Goal: Task Accomplishment & Management: Manage account settings

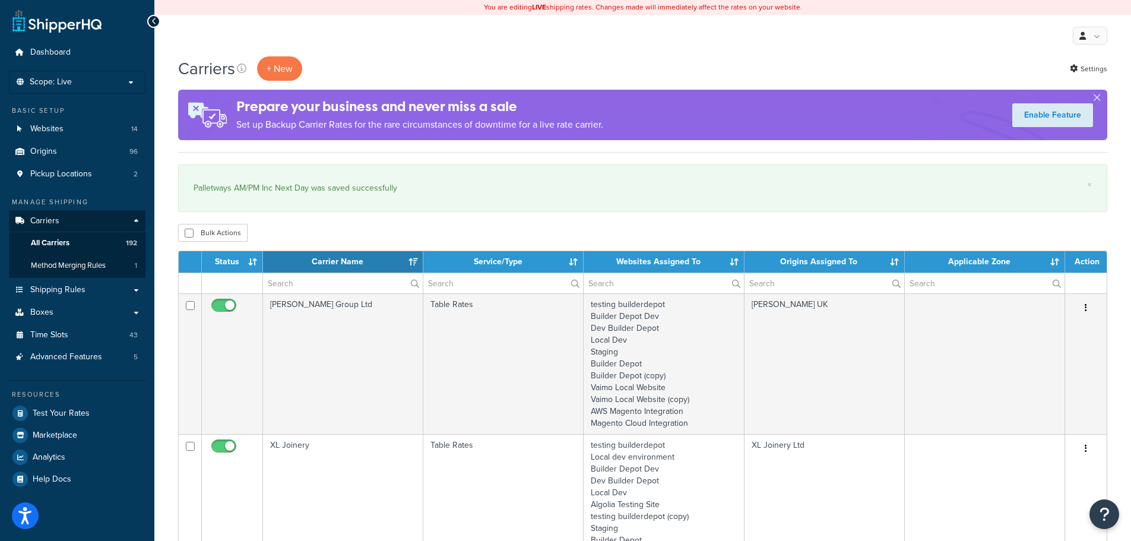
select select "15"
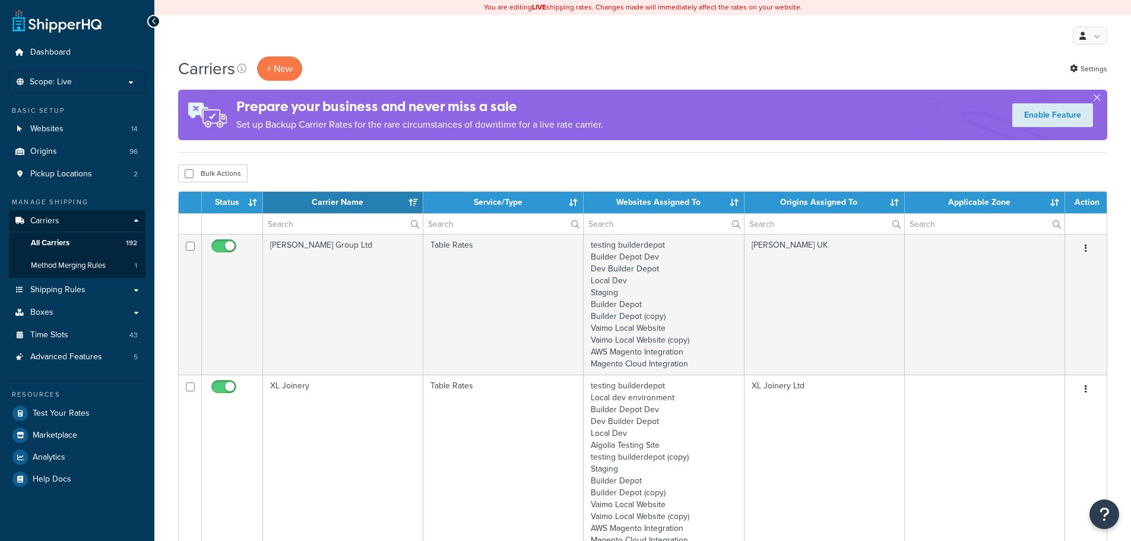
select select "15"
click at [278, 224] on input "text" at bounding box center [343, 224] width 160 height 20
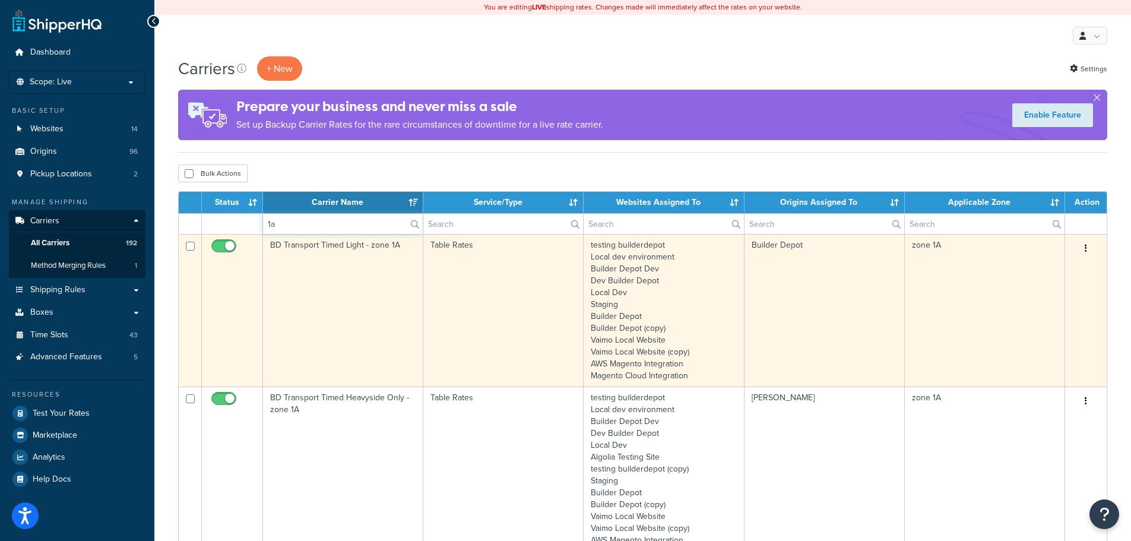
type input "1a"
click at [287, 296] on td "BD Transport Timed Light - zone 1A" at bounding box center [343, 310] width 160 height 153
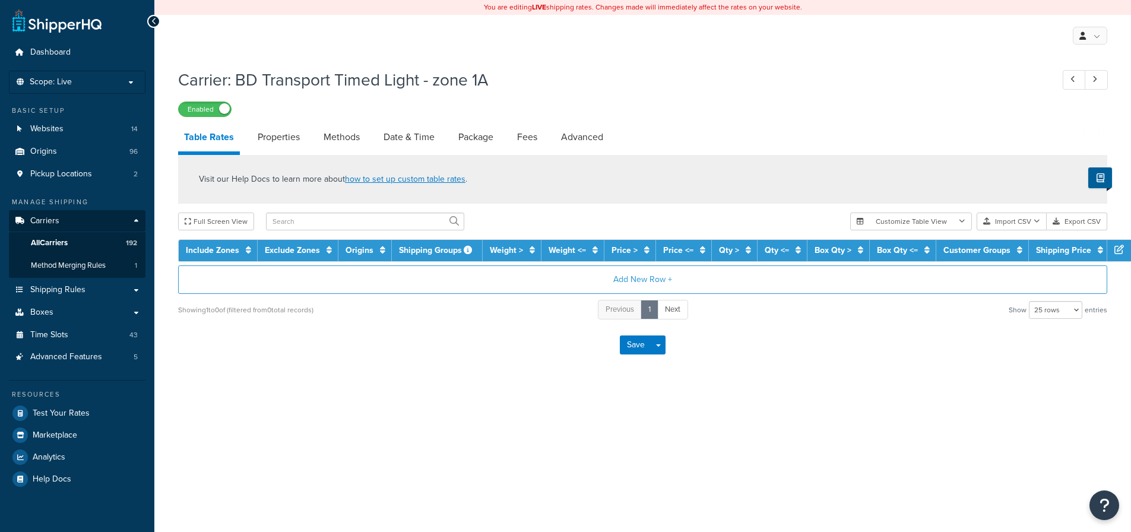
select select "25"
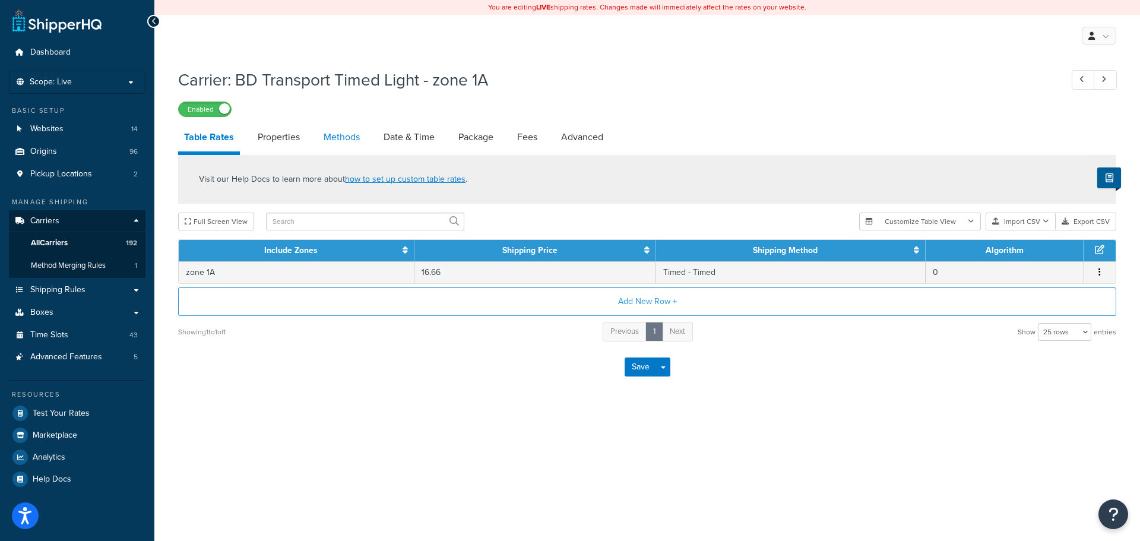
click at [324, 139] on link "Methods" at bounding box center [342, 137] width 48 height 28
select select "25"
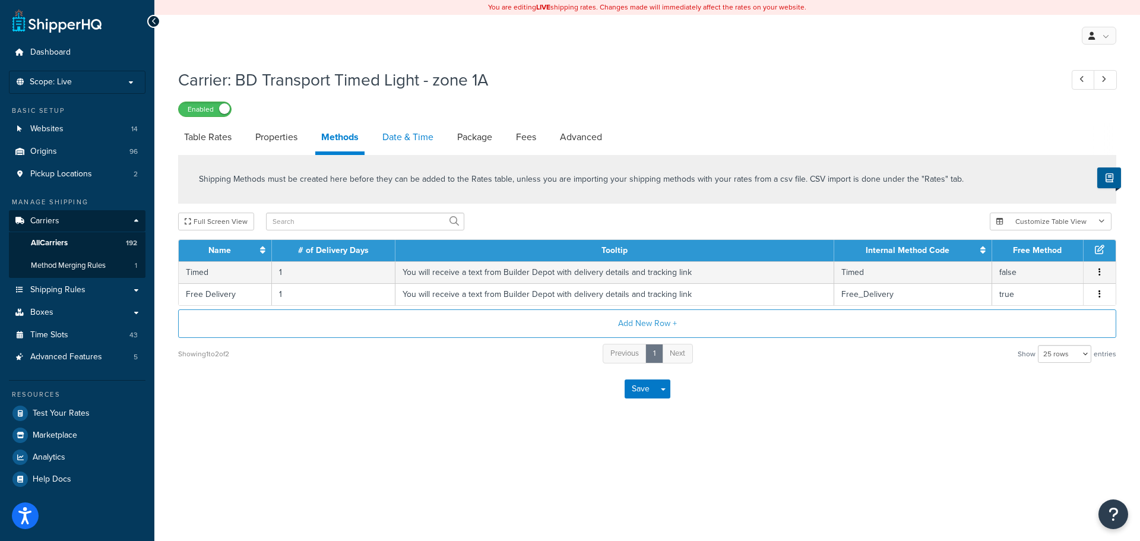
click at [417, 139] on link "Date & Time" at bounding box center [407, 137] width 63 height 28
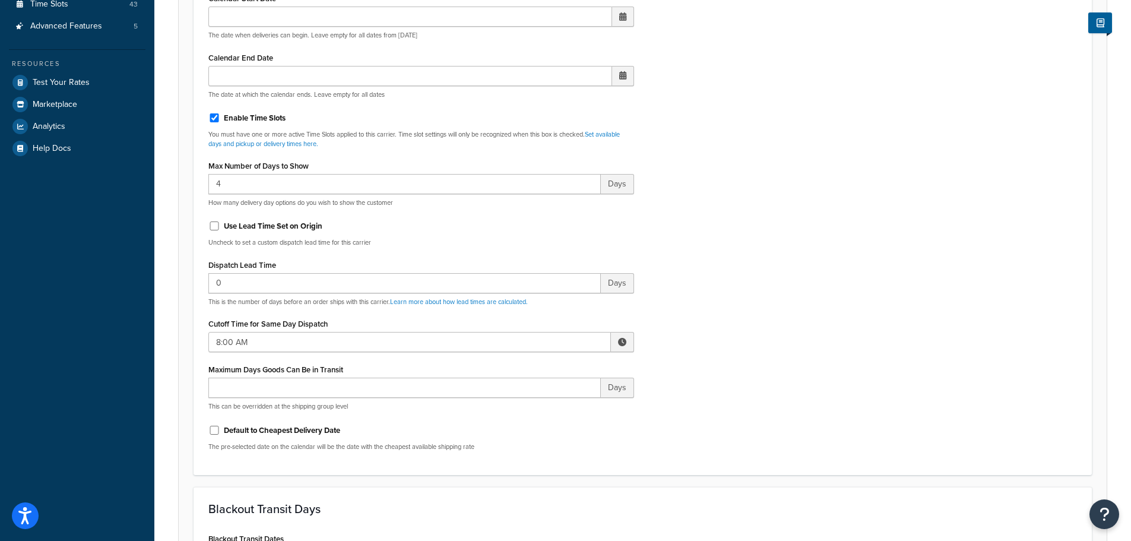
scroll to position [415, 0]
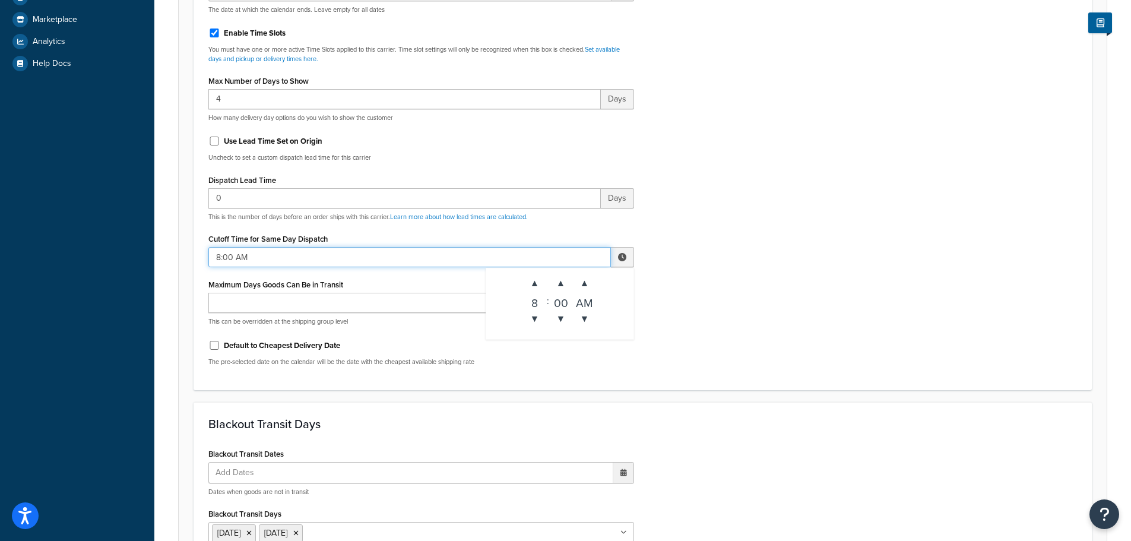
click at [224, 258] on input "8:00 AM" at bounding box center [409, 257] width 402 height 20
click at [542, 289] on span "▲" at bounding box center [535, 283] width 24 height 24
click at [542, 288] on span "▲" at bounding box center [535, 283] width 24 height 24
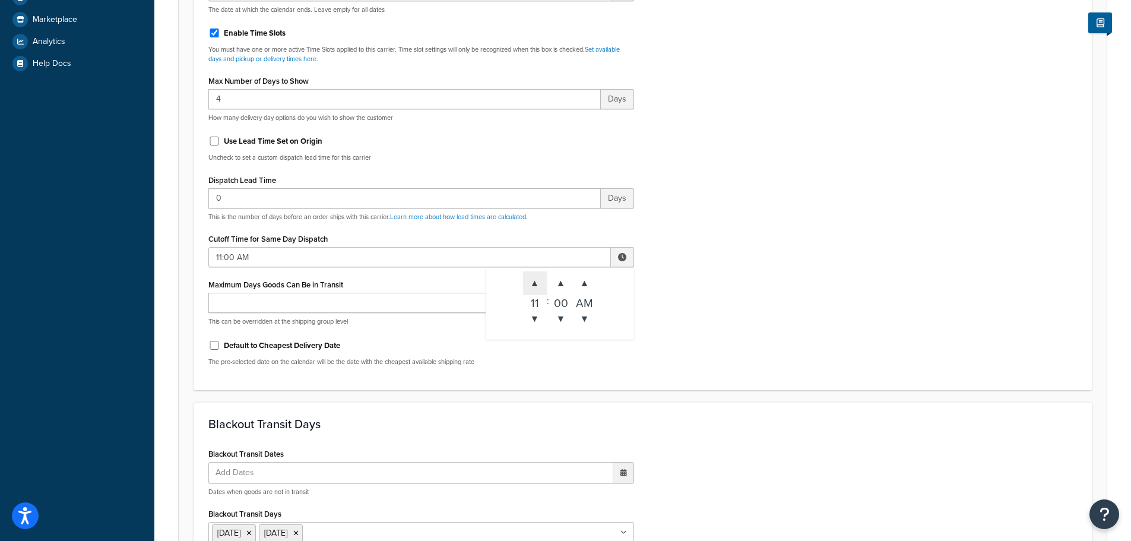
type input "12:00 PM"
click at [702, 327] on div "Include Delivery Date Information: No, just show shipping rates Show Calendar S…" at bounding box center [642, 96] width 886 height 559
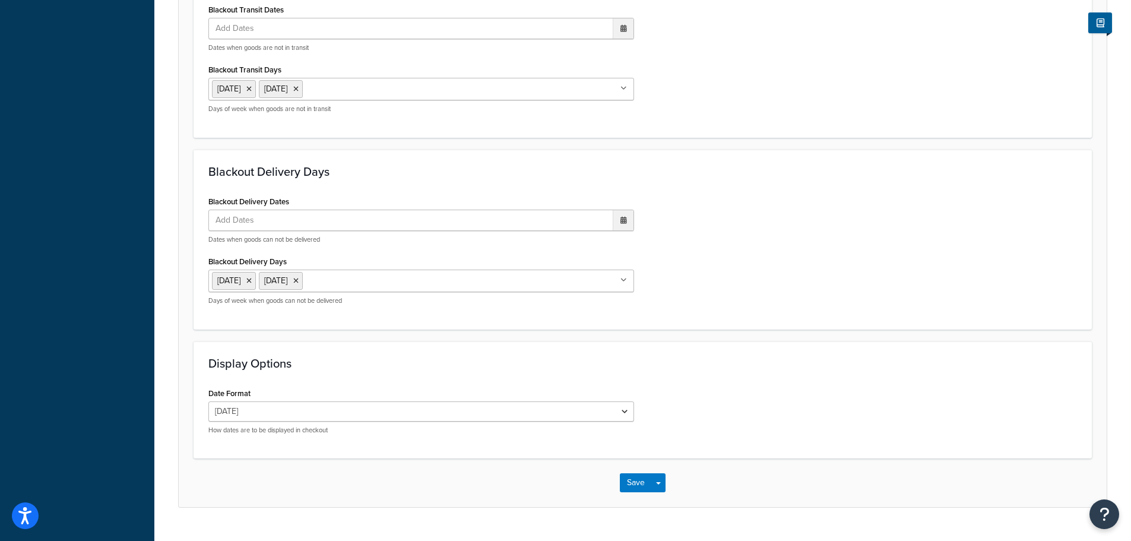
scroll to position [886, 0]
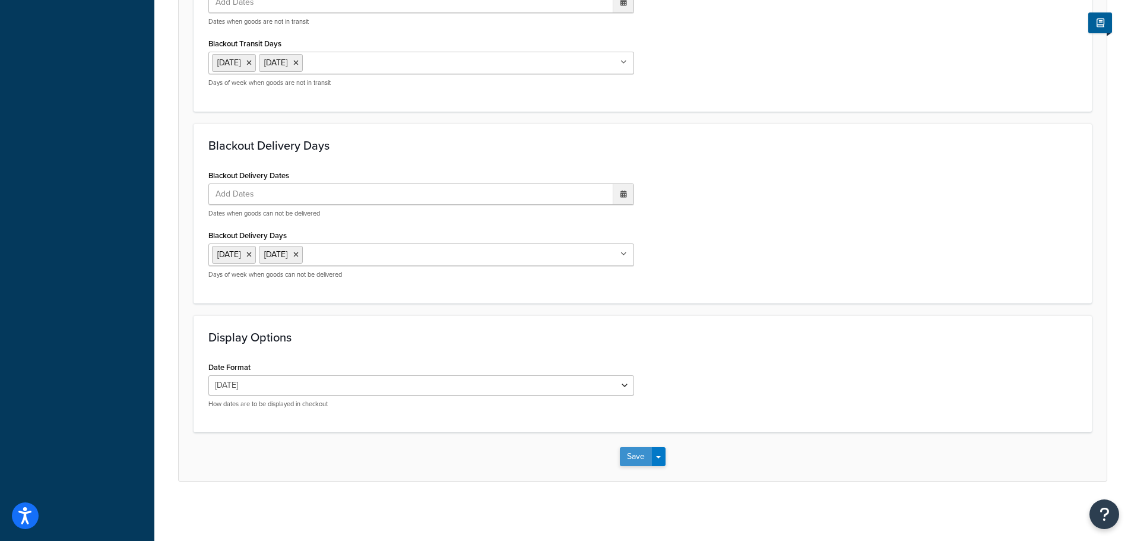
click at [637, 461] on button "Save" at bounding box center [636, 456] width 32 height 19
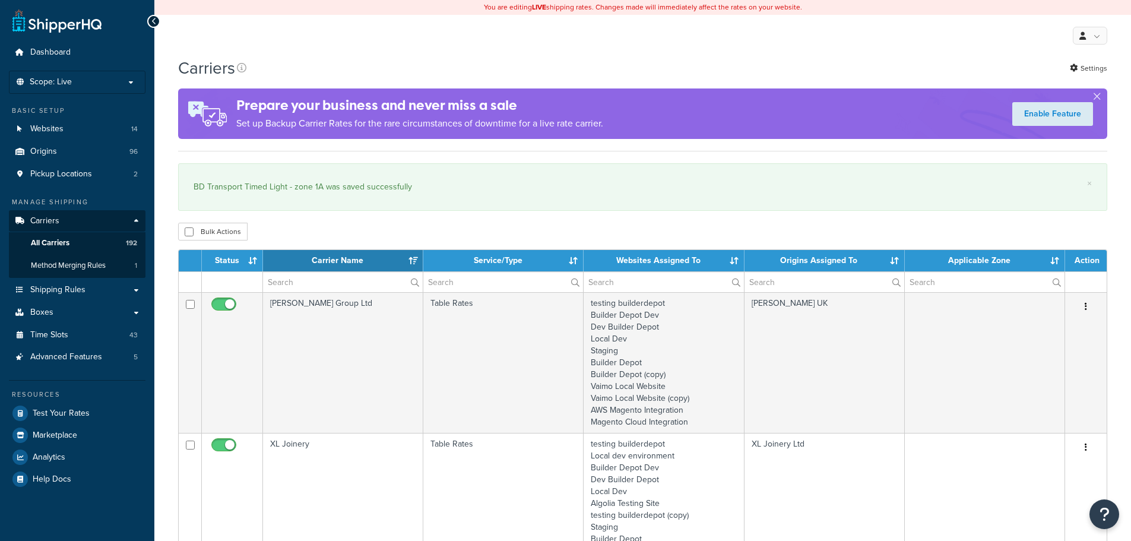
select select "15"
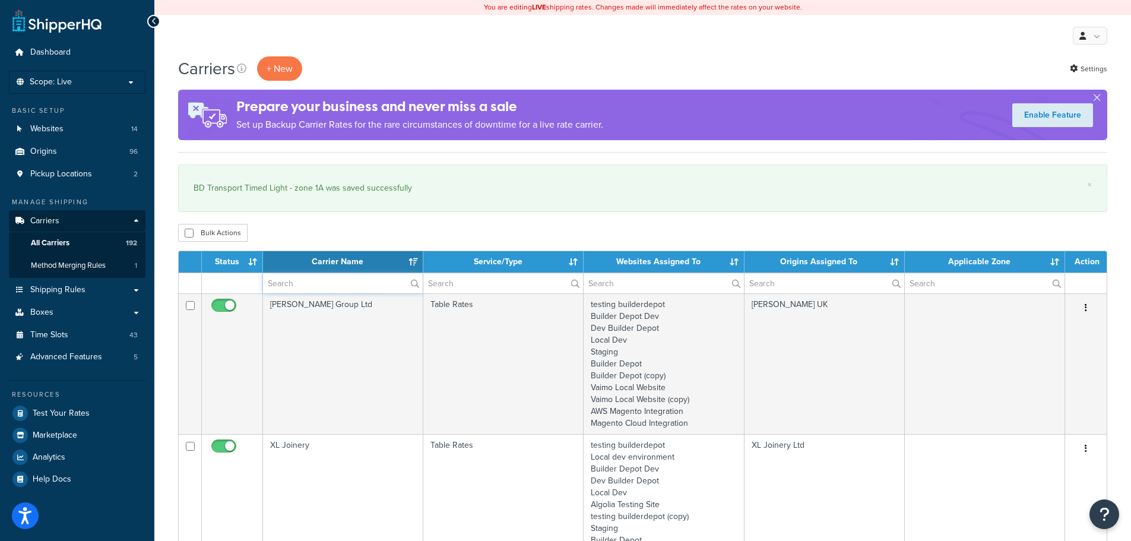
click at [296, 280] on input "text" at bounding box center [343, 283] width 160 height 20
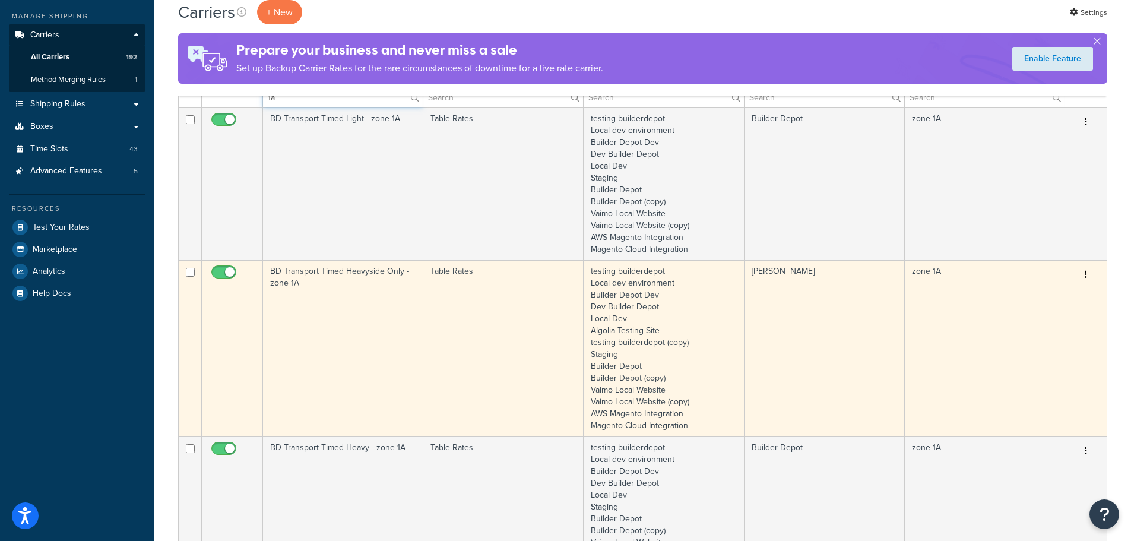
scroll to position [237, 0]
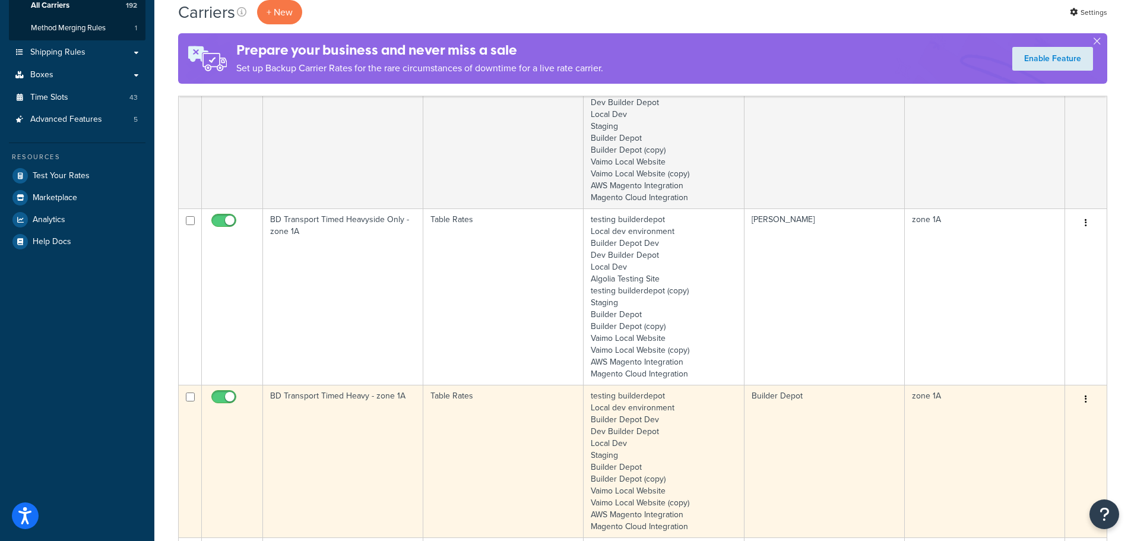
type input "1a"
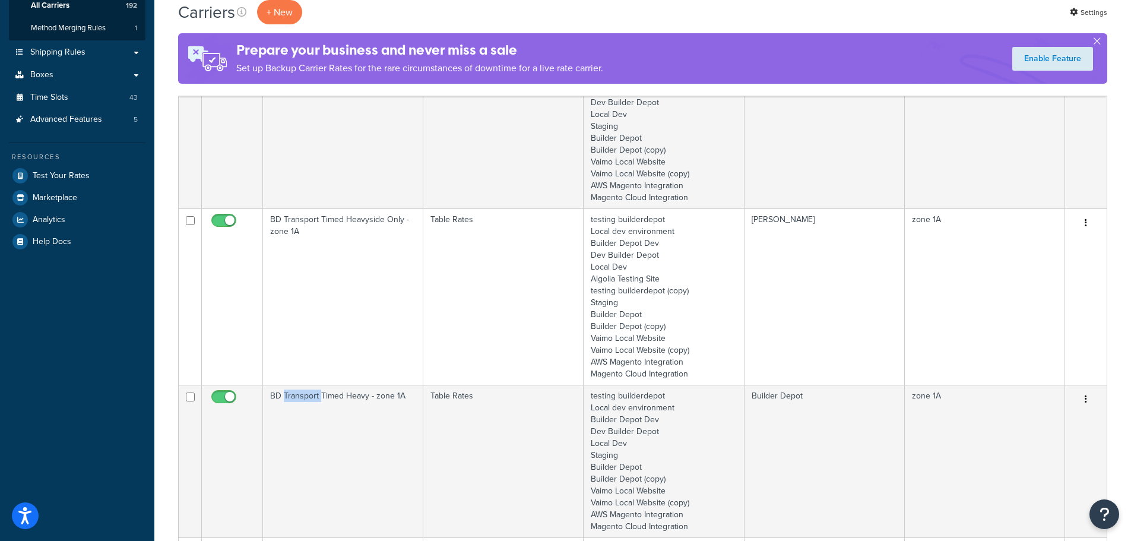
click at [306, 437] on td "BD Transport Timed Heavy - zone 1A" at bounding box center [343, 461] width 160 height 153
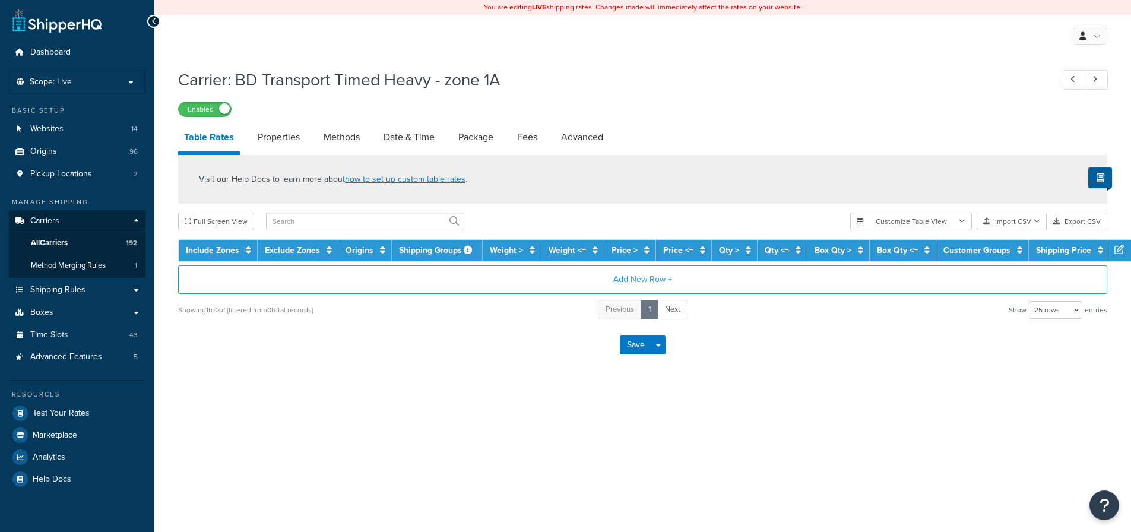
select select "25"
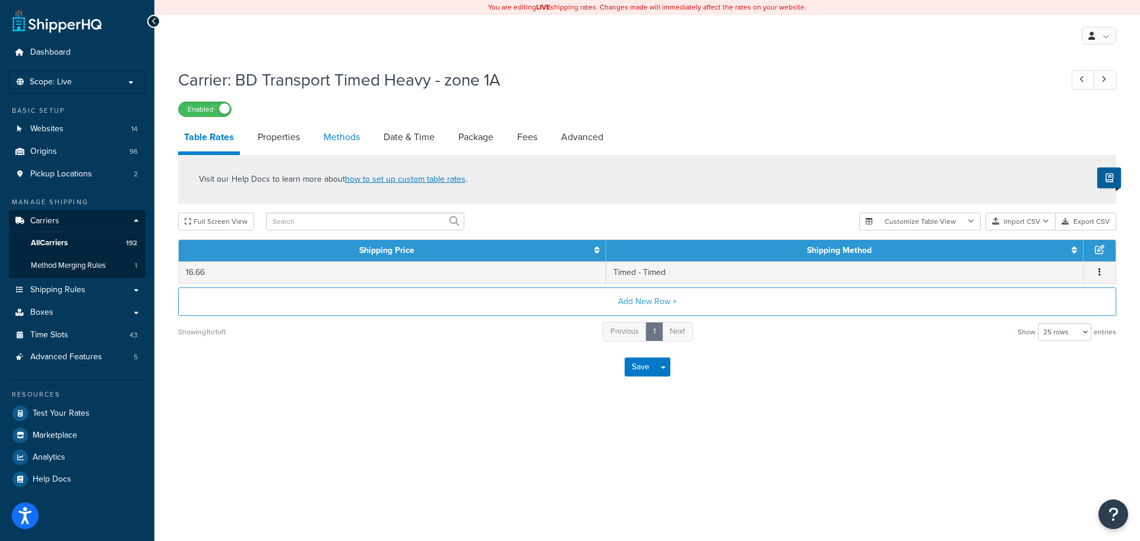
click at [341, 133] on link "Methods" at bounding box center [342, 137] width 48 height 28
select select "25"
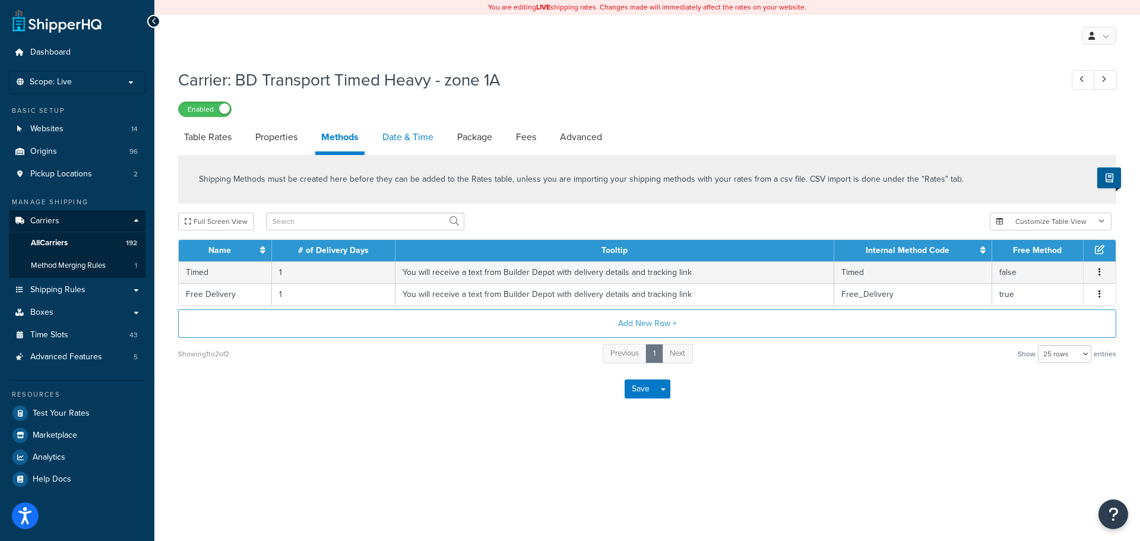
click at [404, 141] on link "Date & Time" at bounding box center [407, 137] width 63 height 28
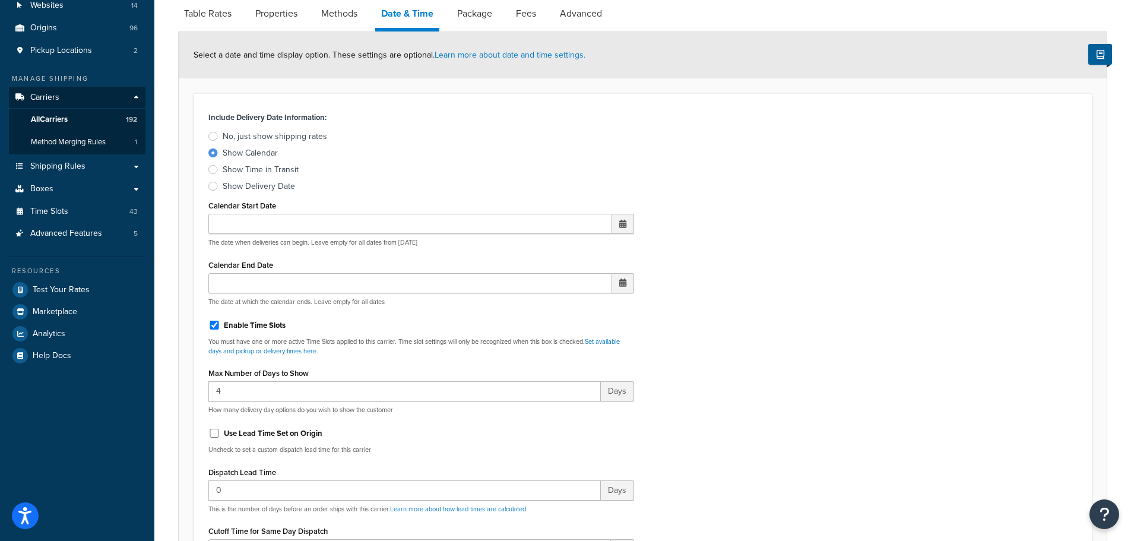
scroll to position [297, 0]
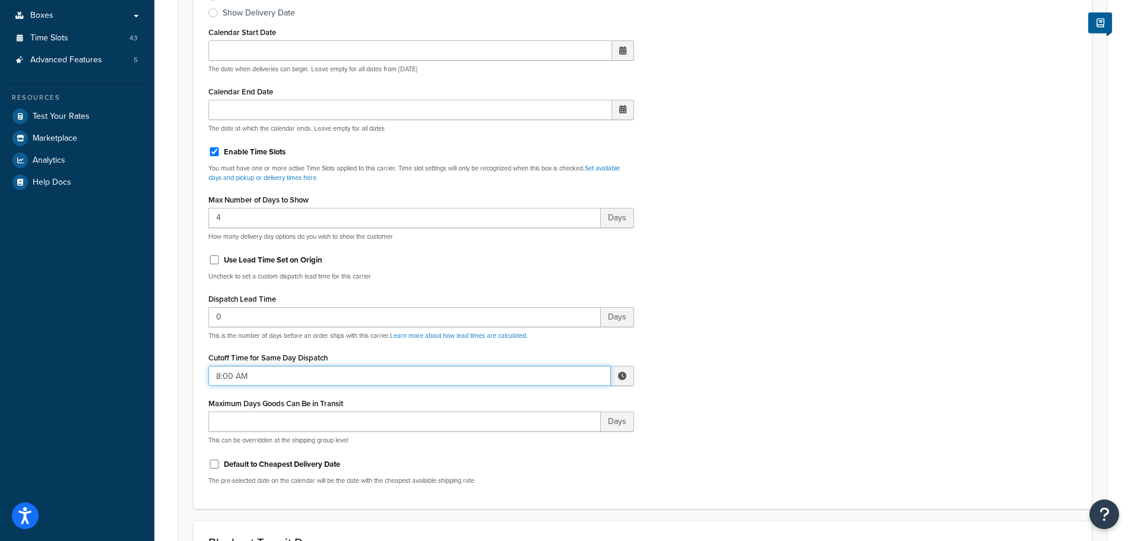
click at [226, 370] on input "8:00 AM" at bounding box center [409, 376] width 402 height 20
click at [535, 402] on span "▲" at bounding box center [535, 402] width 24 height 24
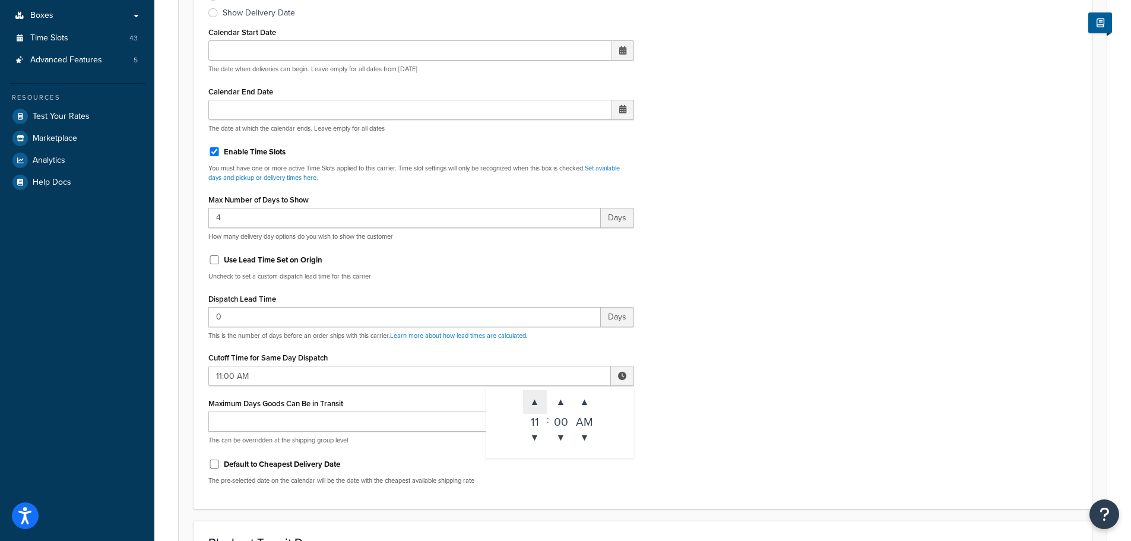
type input "12:00 PM"
click at [831, 392] on div "Include Delivery Date Information: No, just show shipping rates Show Calendar S…" at bounding box center [642, 214] width 886 height 559
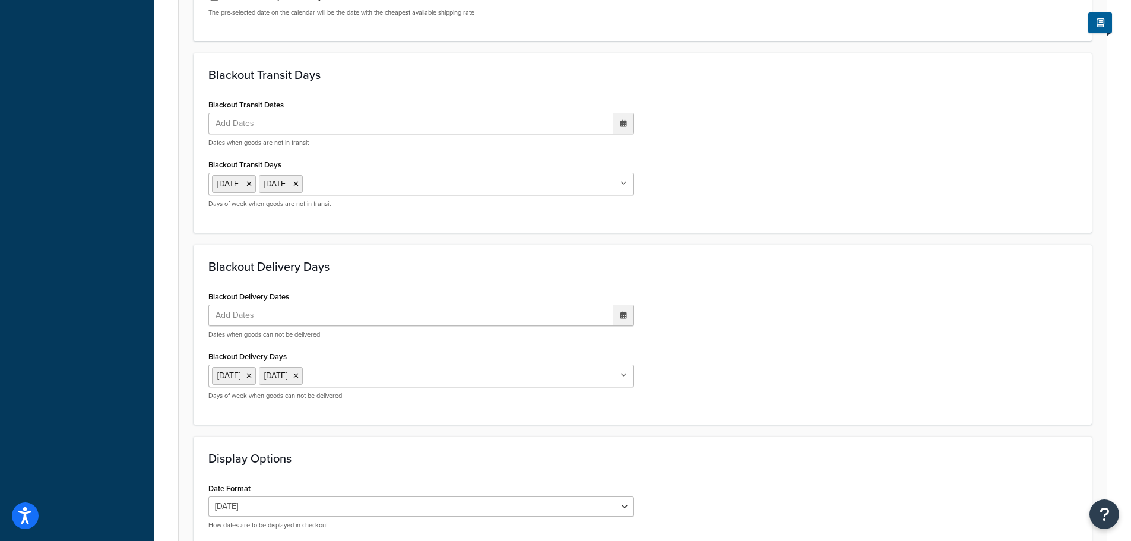
scroll to position [886, 0]
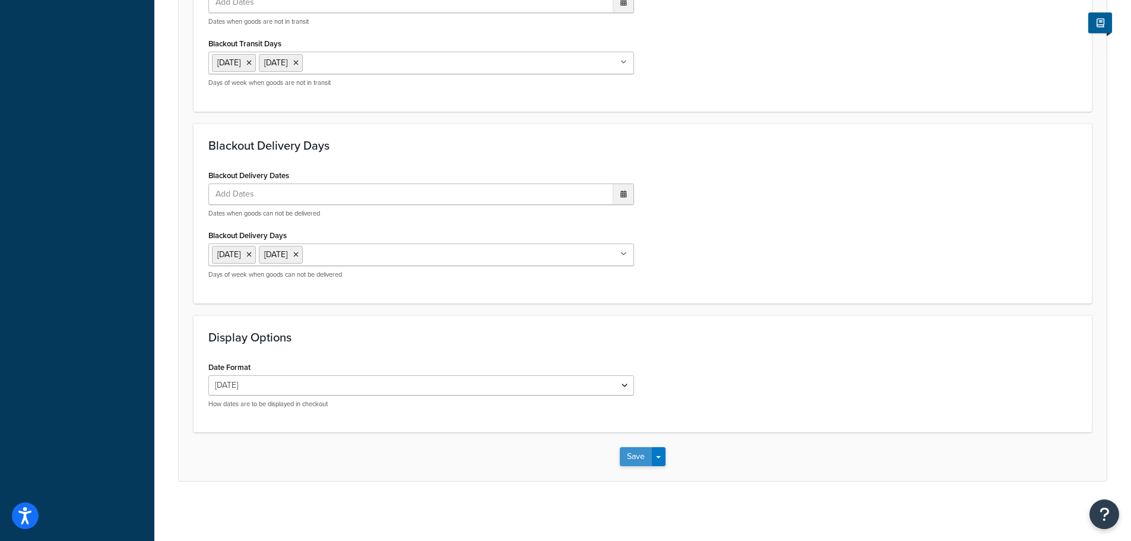
click at [630, 452] on button "Save" at bounding box center [636, 456] width 32 height 19
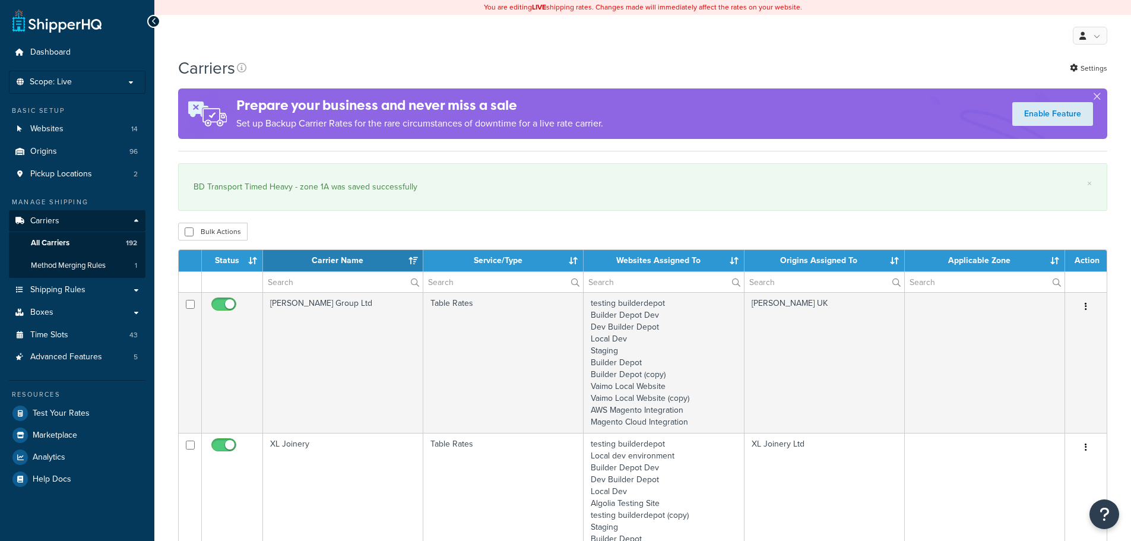
select select "15"
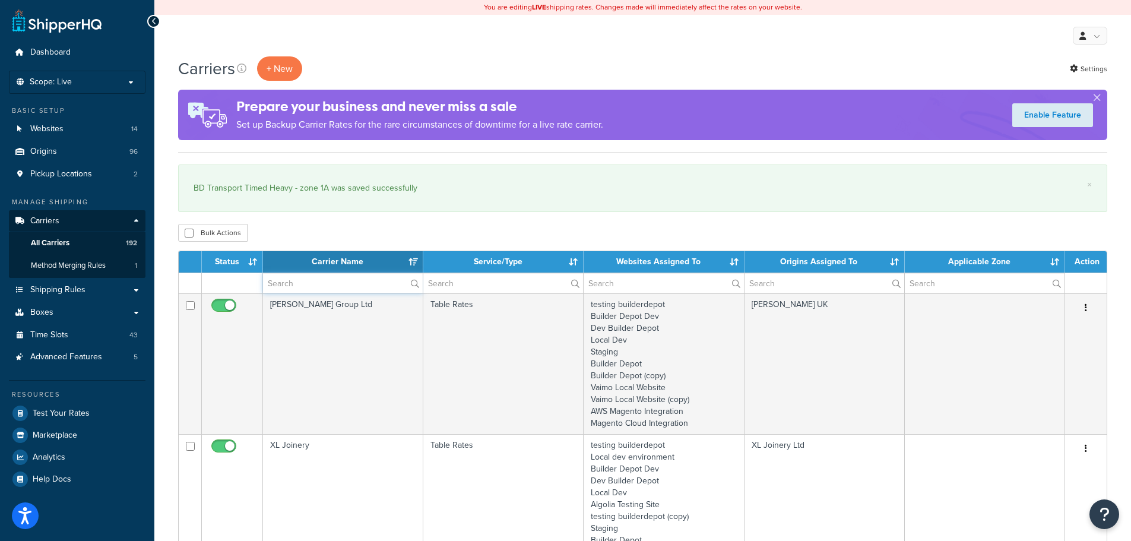
click at [281, 285] on input "text" at bounding box center [343, 283] width 160 height 20
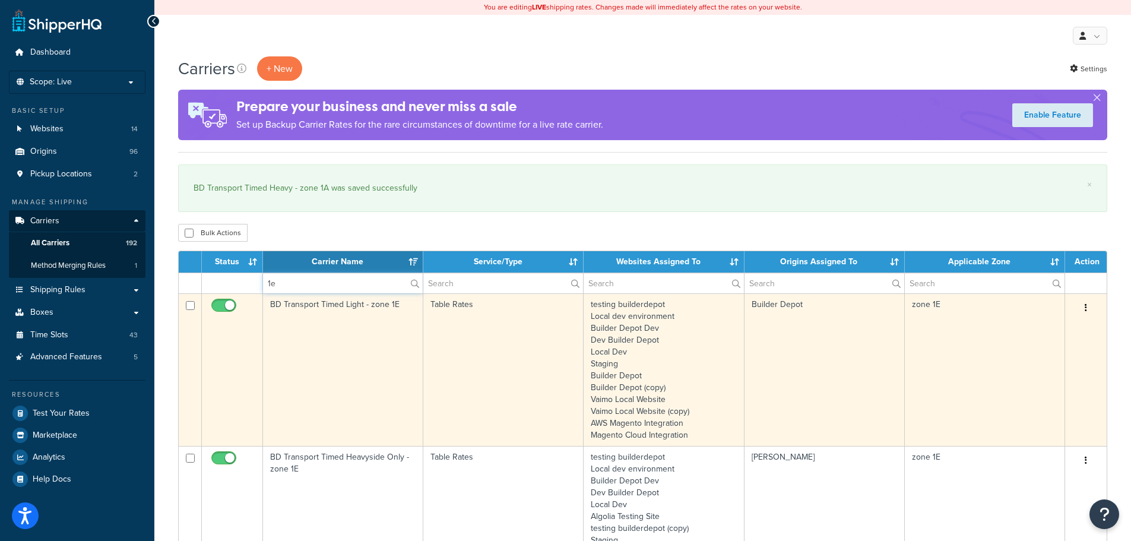
type input "1e"
click at [291, 330] on td "BD Transport Timed Light - zone 1E" at bounding box center [343, 369] width 160 height 153
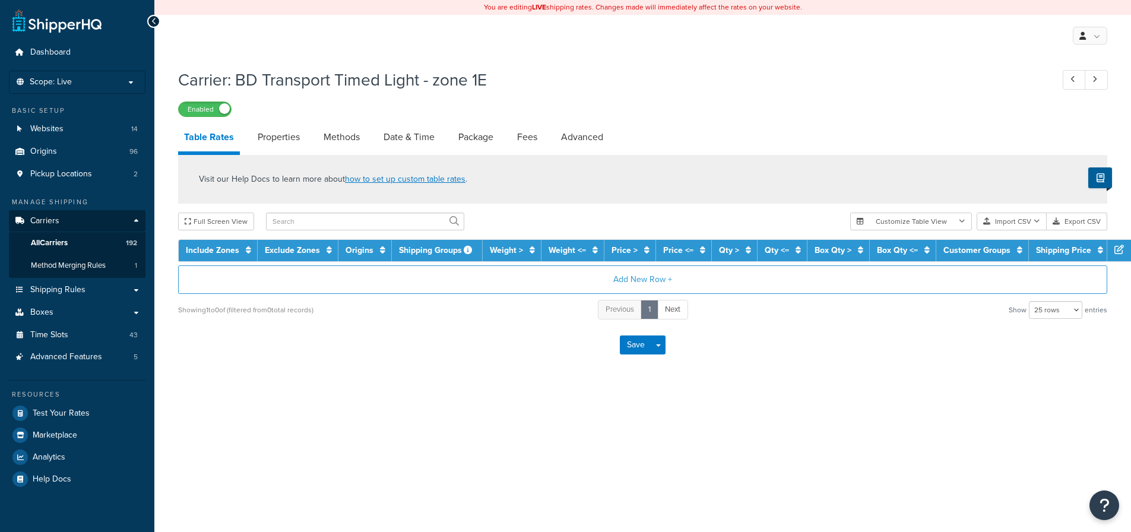
select select "25"
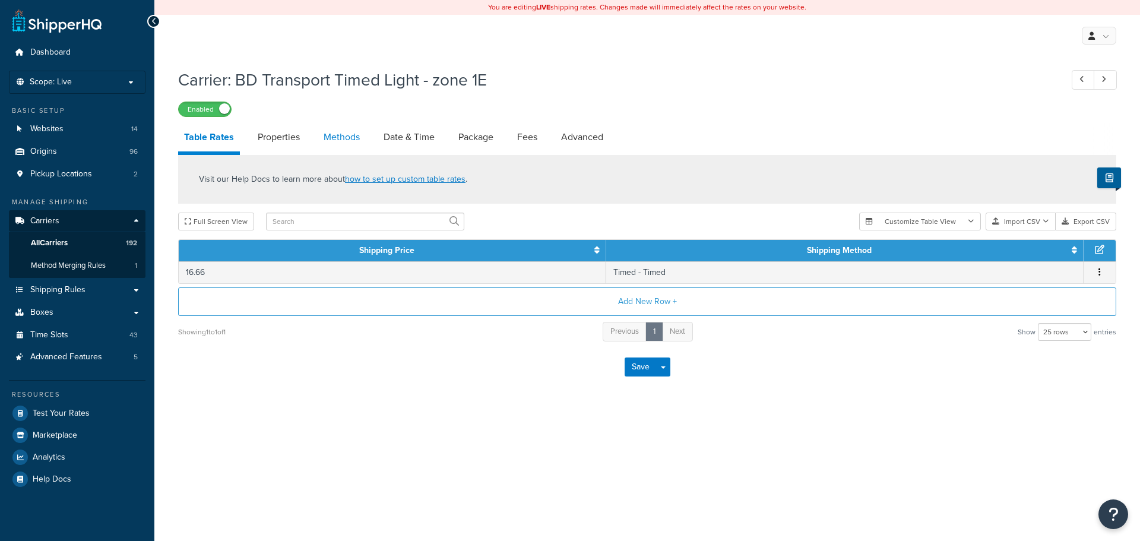
click at [334, 132] on link "Methods" at bounding box center [342, 137] width 48 height 28
select select "25"
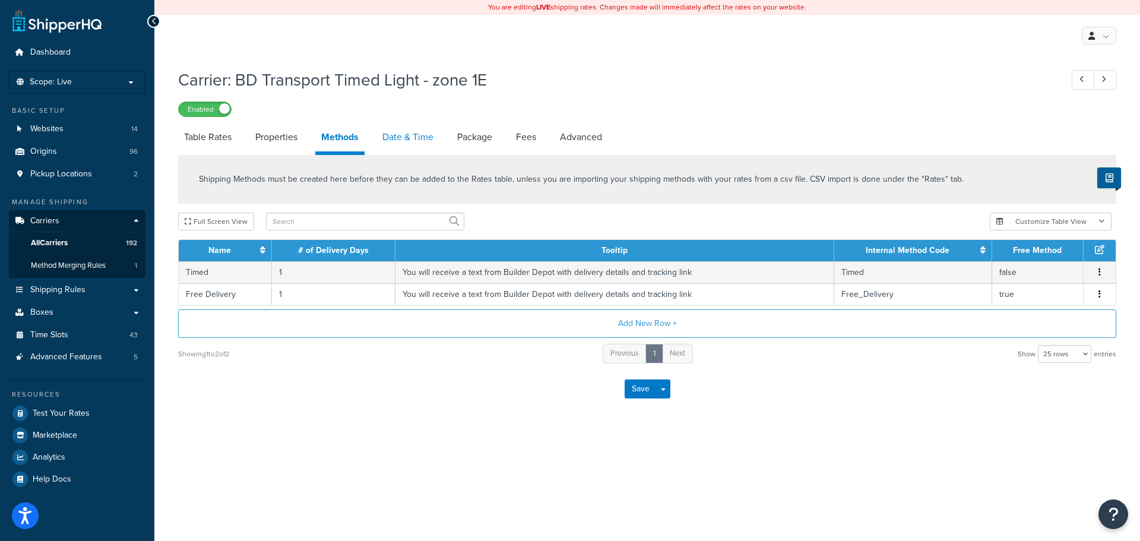
click at [402, 141] on link "Date & Time" at bounding box center [407, 137] width 63 height 28
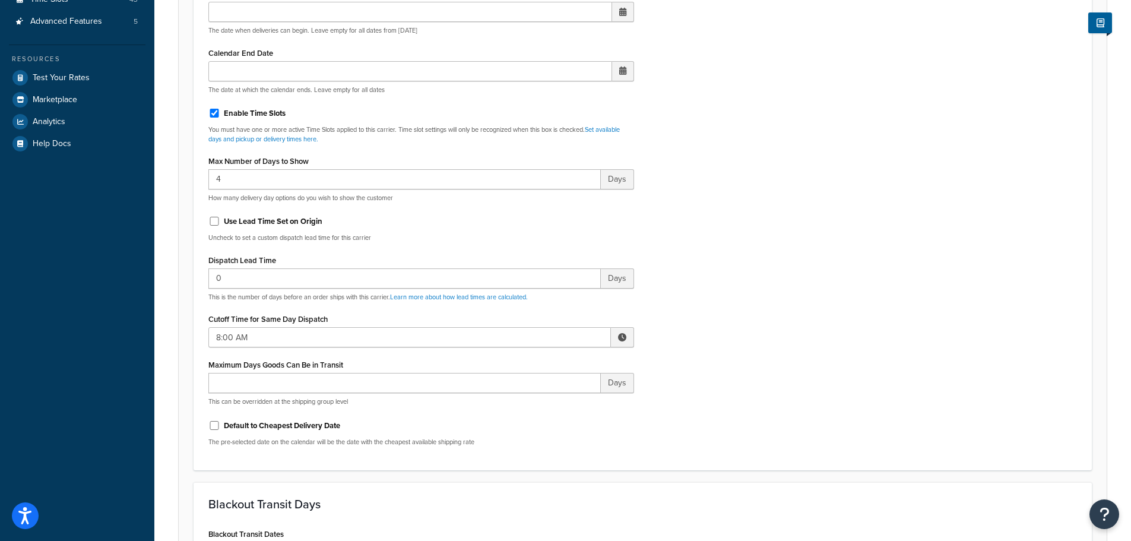
scroll to position [356, 0]
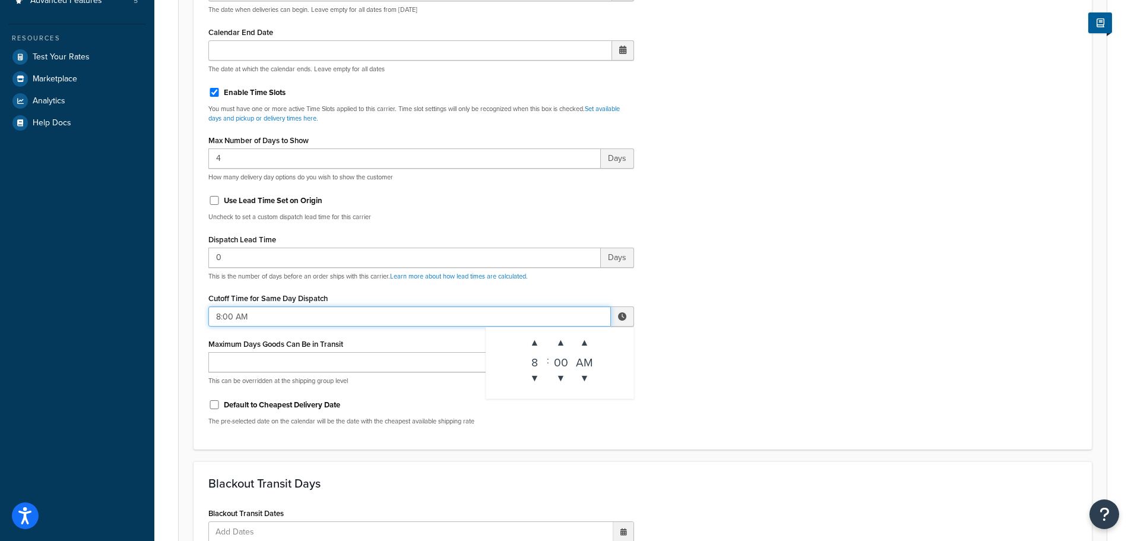
click at [228, 316] on input "8:00 AM" at bounding box center [409, 316] width 402 height 20
click at [541, 342] on span "▲" at bounding box center [535, 343] width 24 height 24
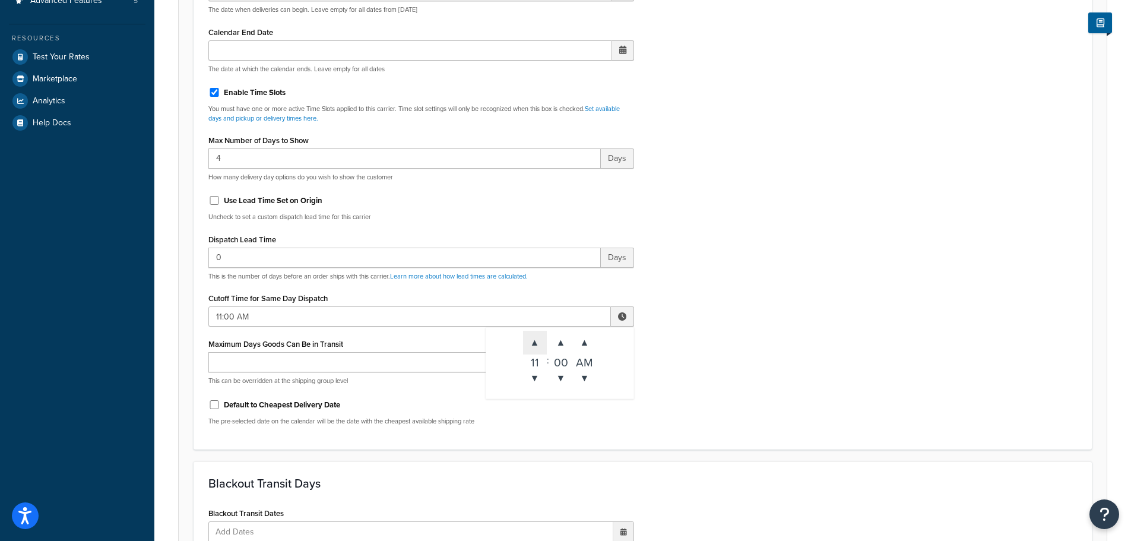
type input "12:00 PM"
click at [811, 375] on div "Include Delivery Date Information: No, just show shipping rates Show Calendar S…" at bounding box center [642, 155] width 886 height 559
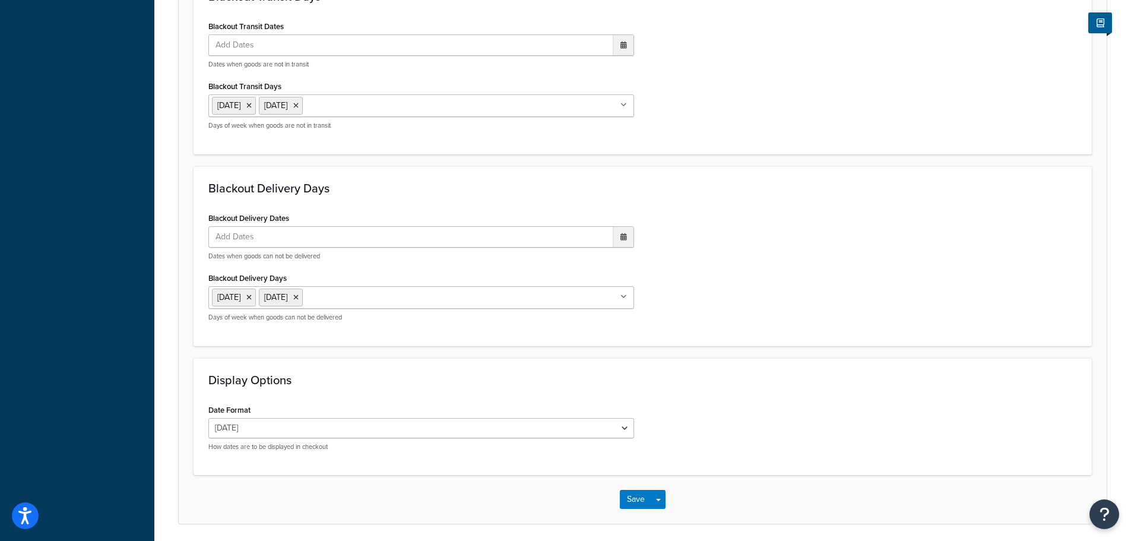
scroll to position [886, 0]
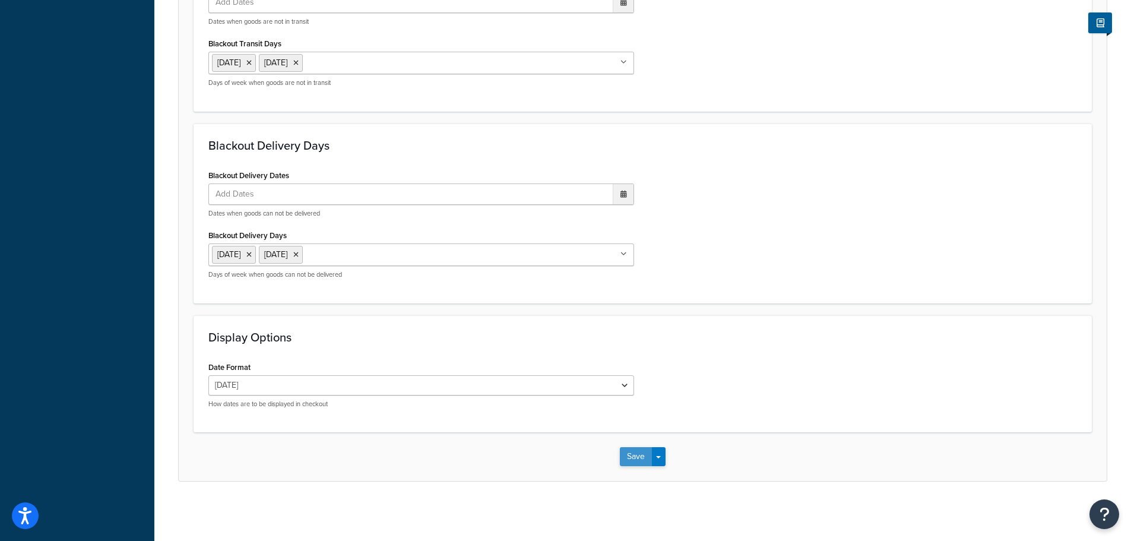
click at [626, 459] on button "Save" at bounding box center [636, 456] width 32 height 19
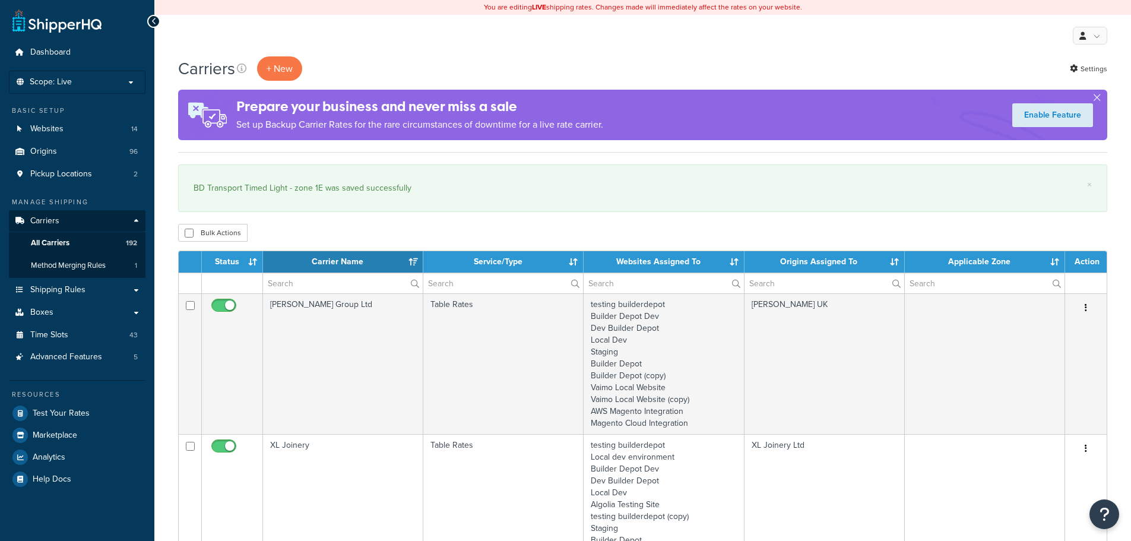
select select "15"
click at [290, 283] on input "text" at bounding box center [343, 283] width 160 height 20
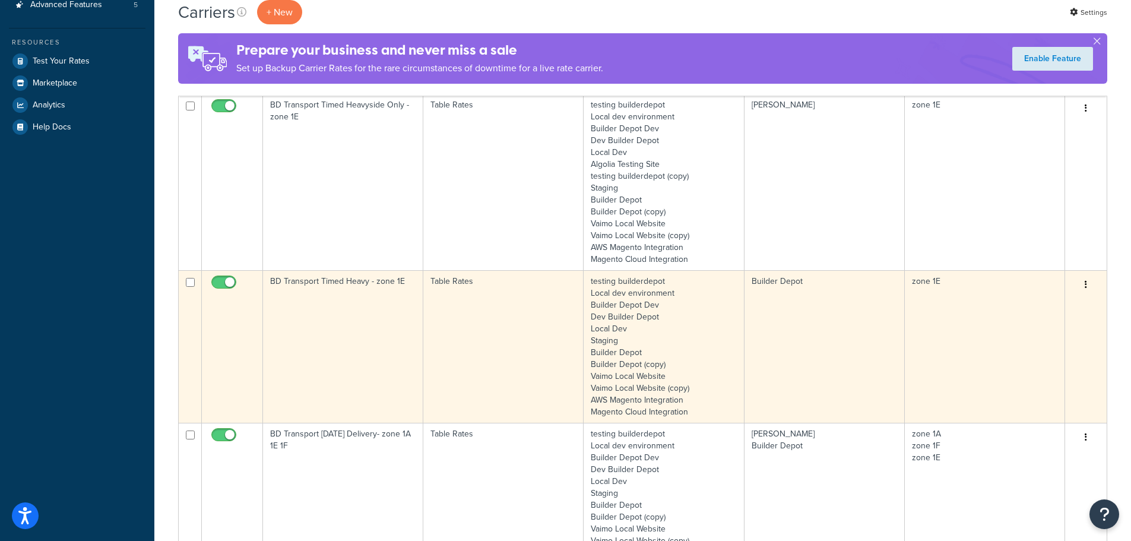
scroll to position [356, 0]
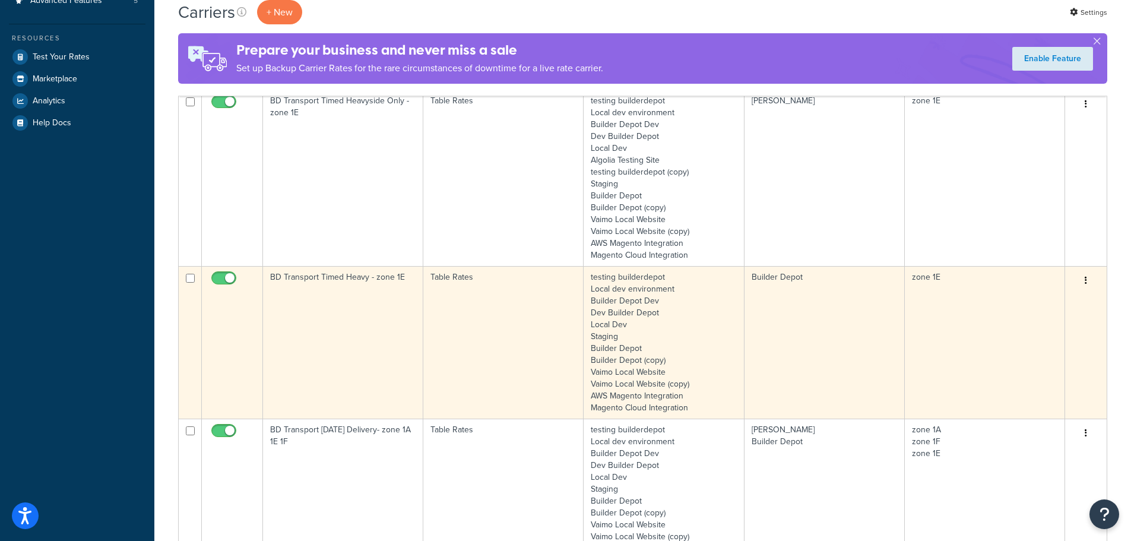
type input "1e"
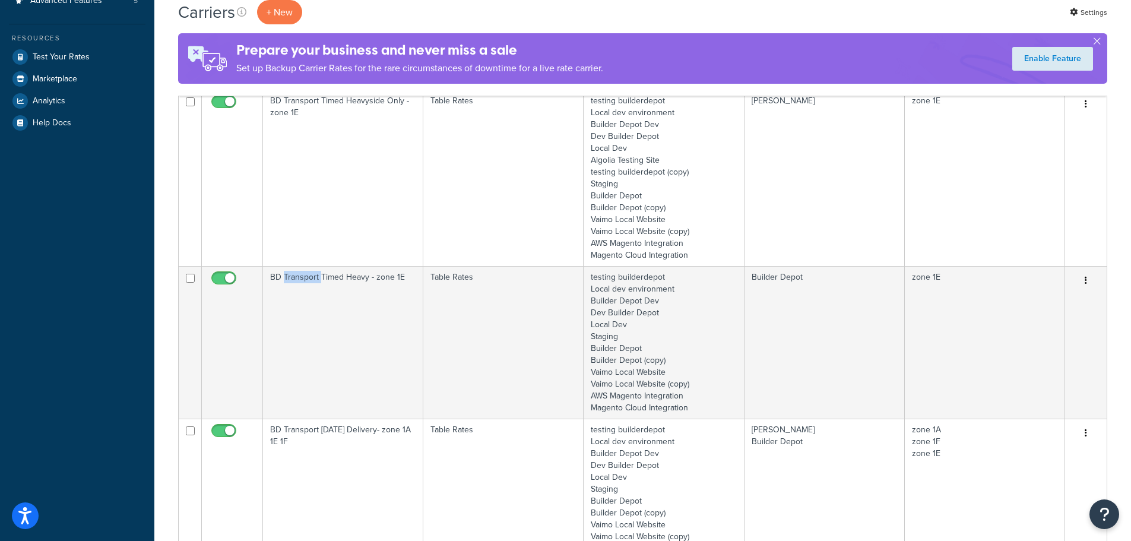
click at [303, 341] on td "BD Transport Timed Heavy - zone 1E" at bounding box center [343, 342] width 160 height 153
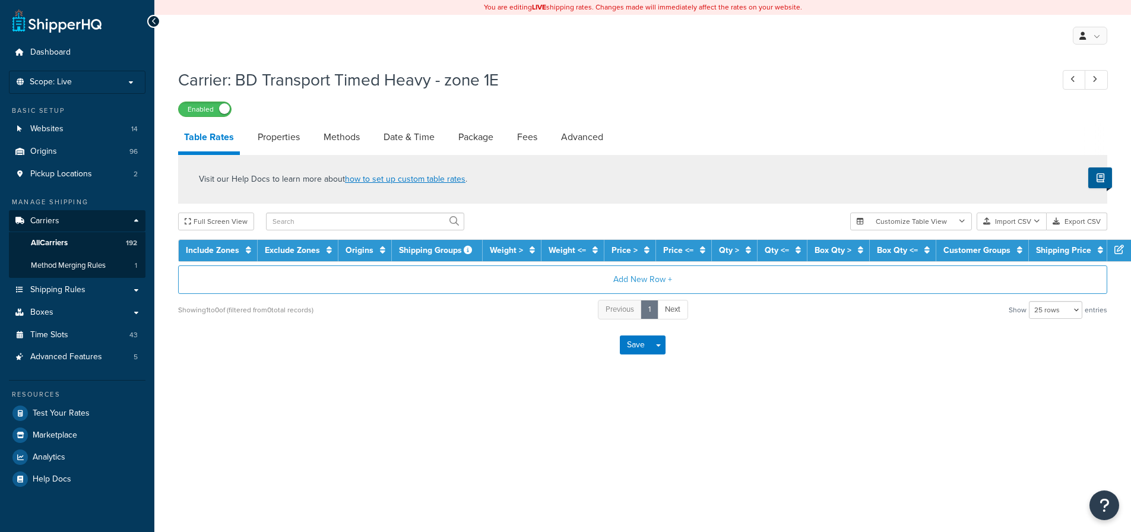
select select "25"
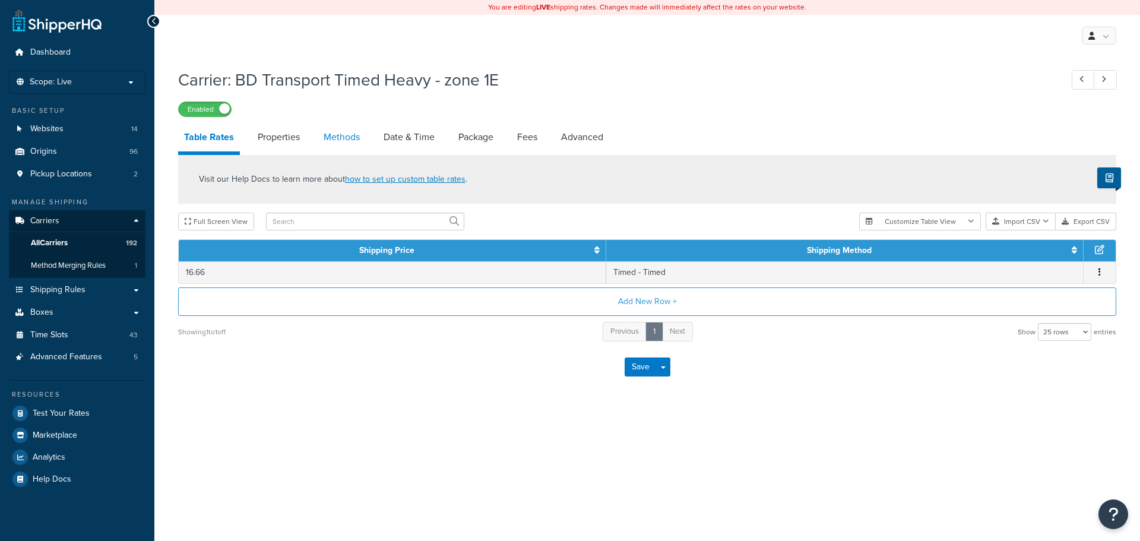
click at [342, 135] on link "Methods" at bounding box center [342, 137] width 48 height 28
select select "25"
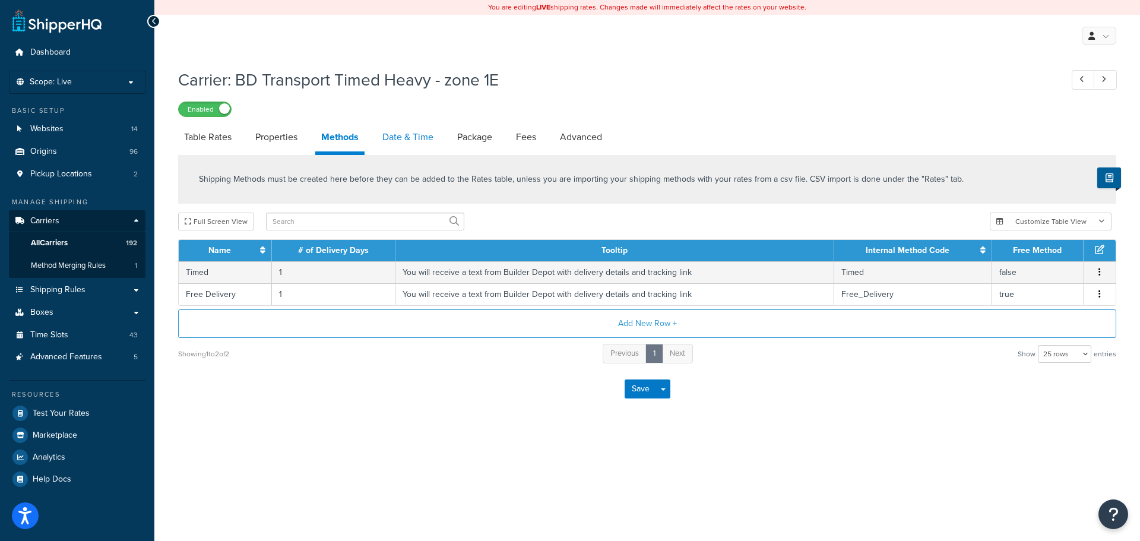
click at [426, 142] on link "Date & Time" at bounding box center [407, 137] width 63 height 28
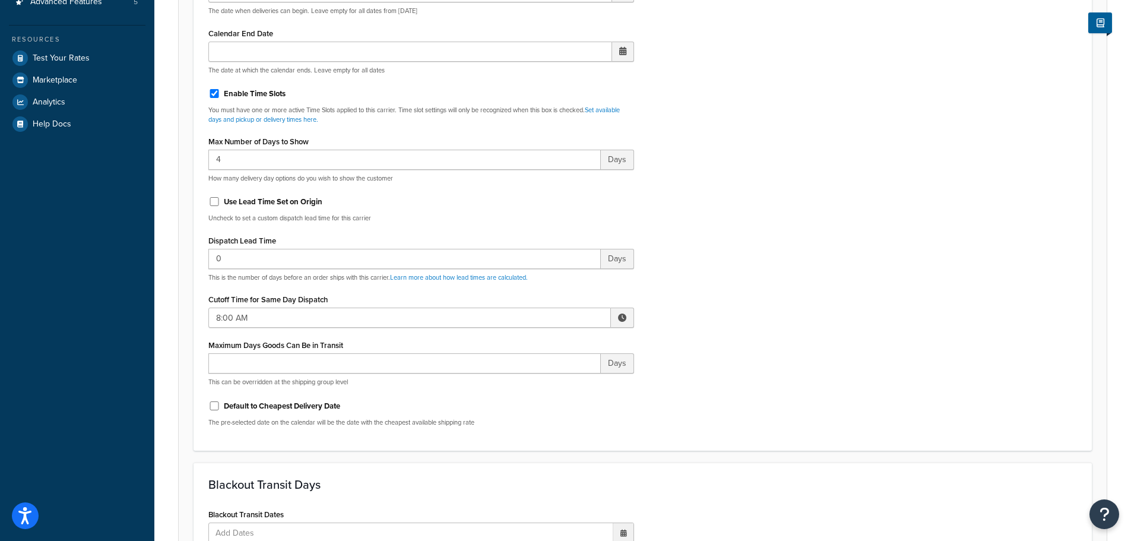
scroll to position [415, 0]
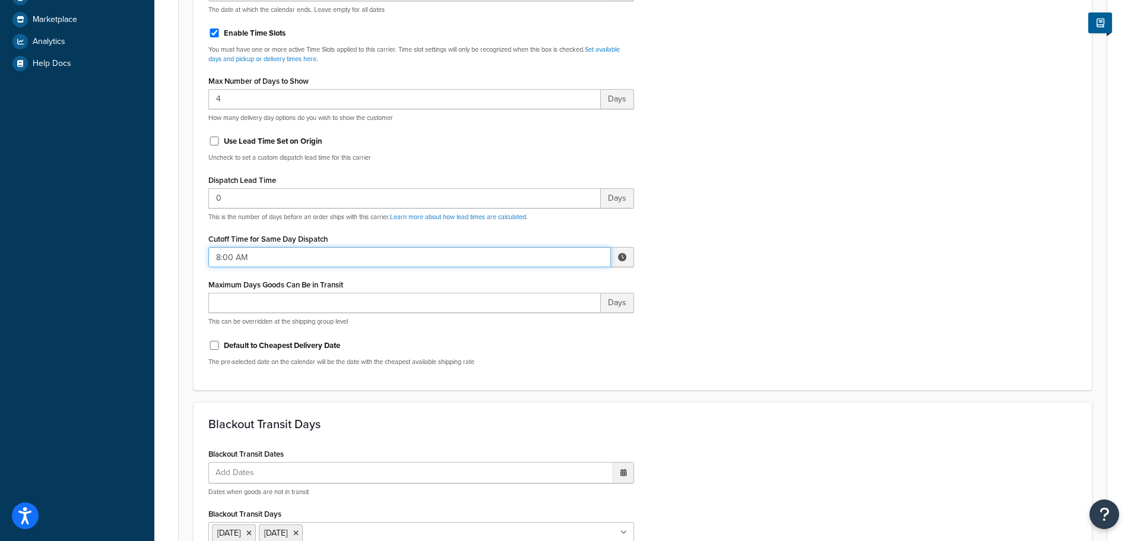
click at [247, 259] on input "8:00 AM" at bounding box center [409, 257] width 402 height 20
click at [542, 284] on span "▲" at bounding box center [535, 283] width 24 height 24
click at [541, 284] on span "▲" at bounding box center [535, 283] width 24 height 24
click at [539, 283] on span "▲" at bounding box center [535, 283] width 24 height 24
click at [538, 283] on span "▲" at bounding box center [535, 283] width 24 height 24
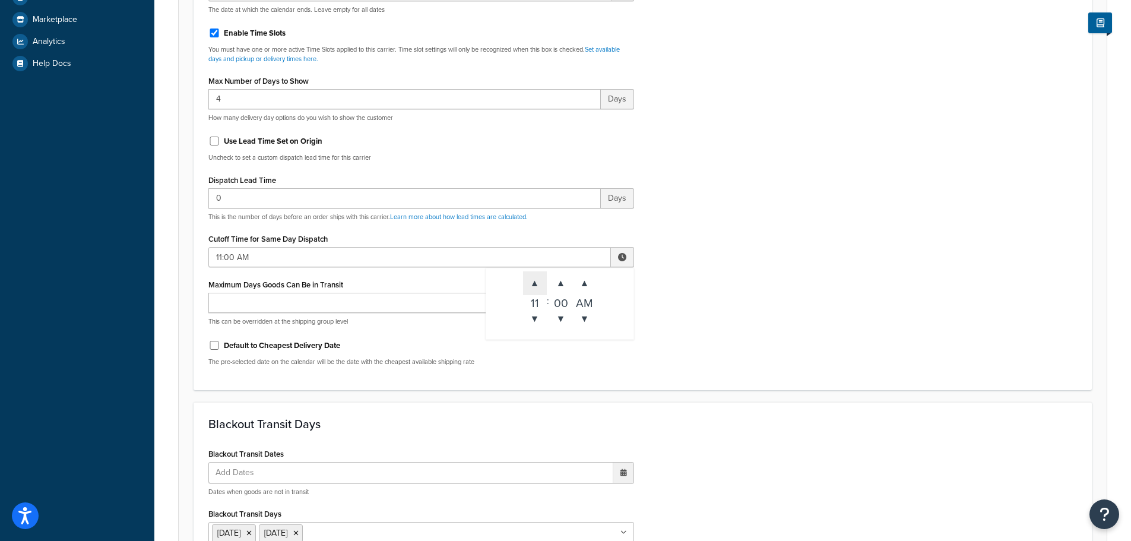
type input "12:00 PM"
click at [717, 311] on div "Include Delivery Date Information: No, just show shipping rates Show Calendar S…" at bounding box center [642, 96] width 886 height 559
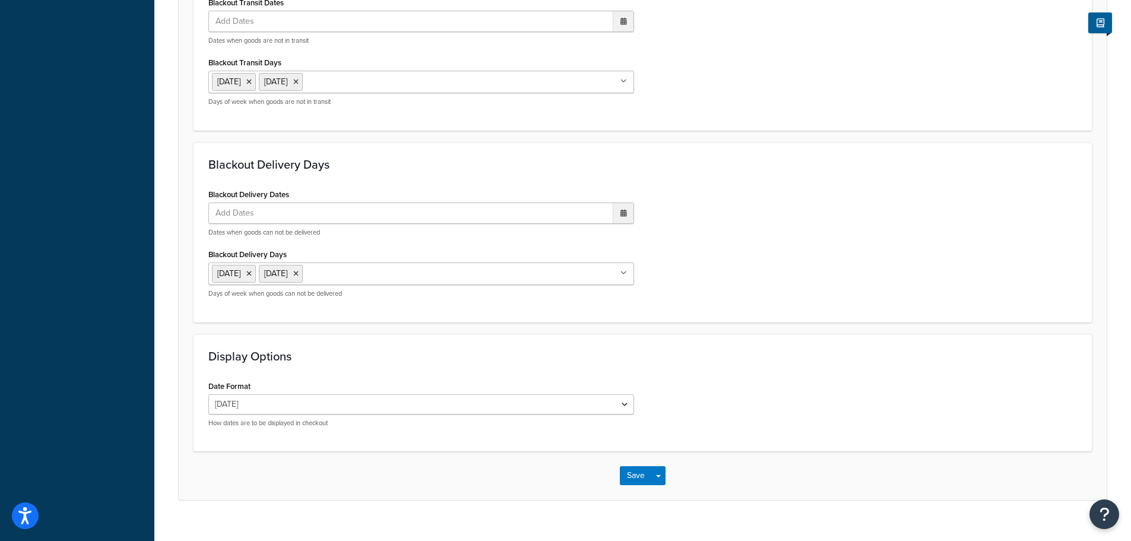
scroll to position [886, 0]
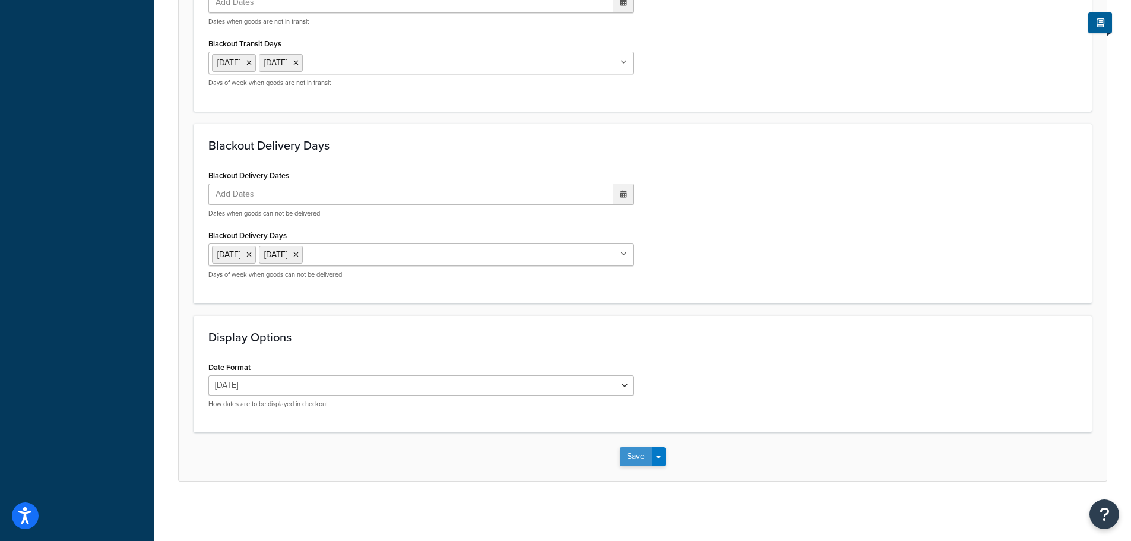
click at [639, 459] on button "Save" at bounding box center [636, 456] width 32 height 19
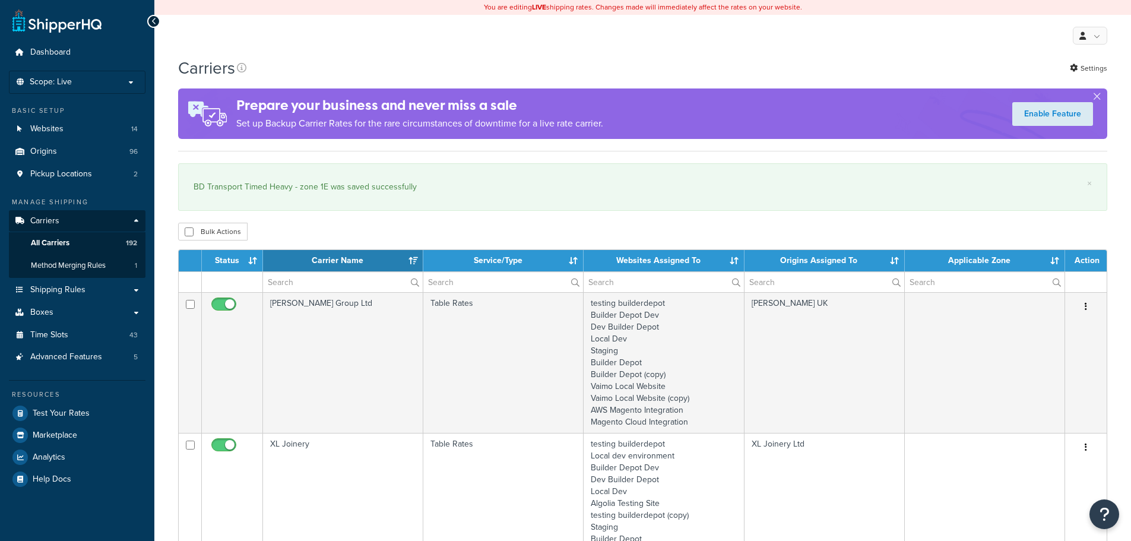
select select "15"
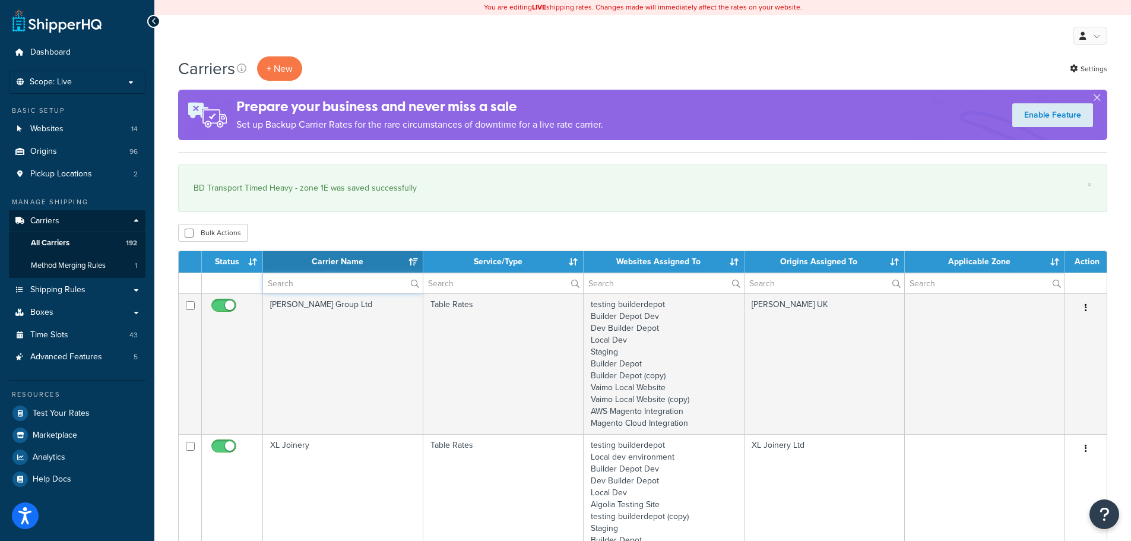
click at [284, 278] on input "text" at bounding box center [343, 283] width 160 height 20
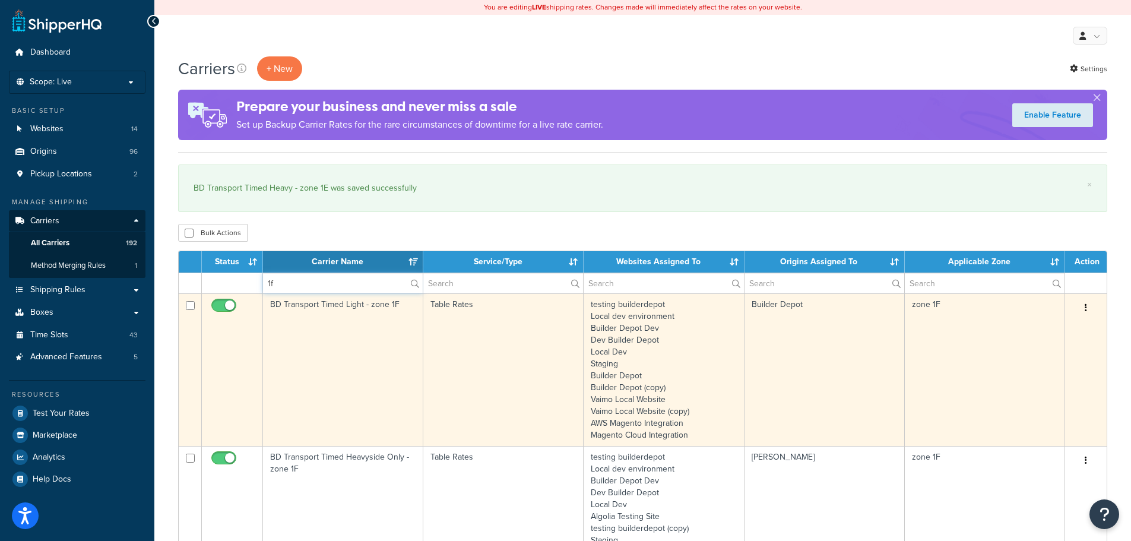
type input "1f"
click at [291, 332] on td "BD Transport Timed Light - zone 1F" at bounding box center [343, 369] width 160 height 153
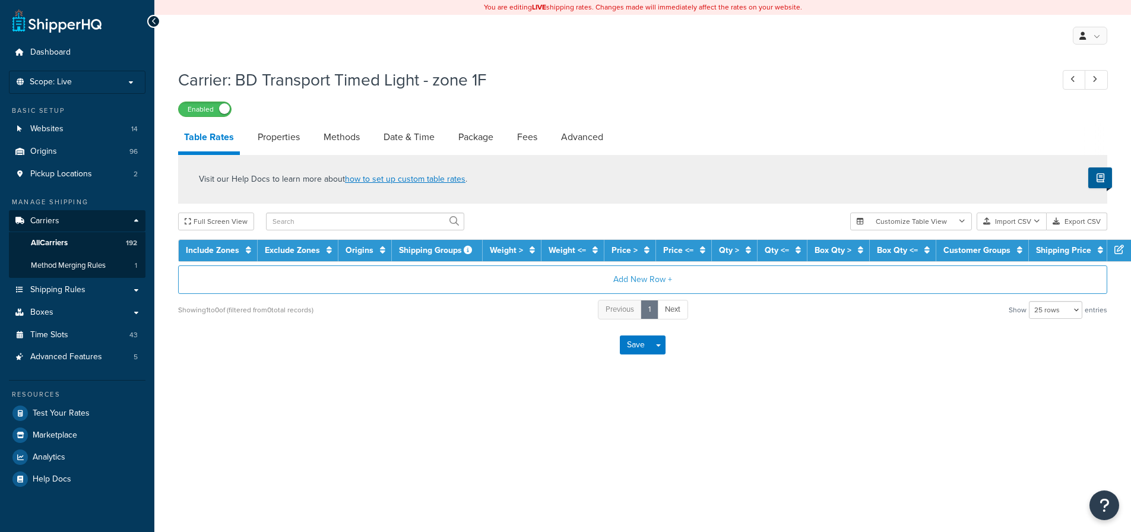
select select "25"
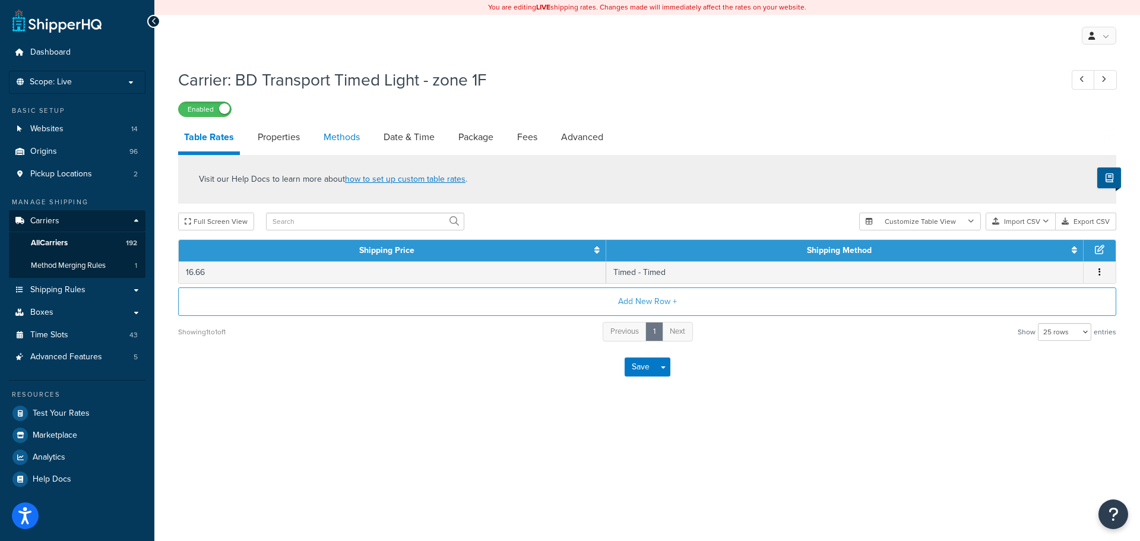
click at [347, 141] on link "Methods" at bounding box center [342, 137] width 48 height 28
select select "25"
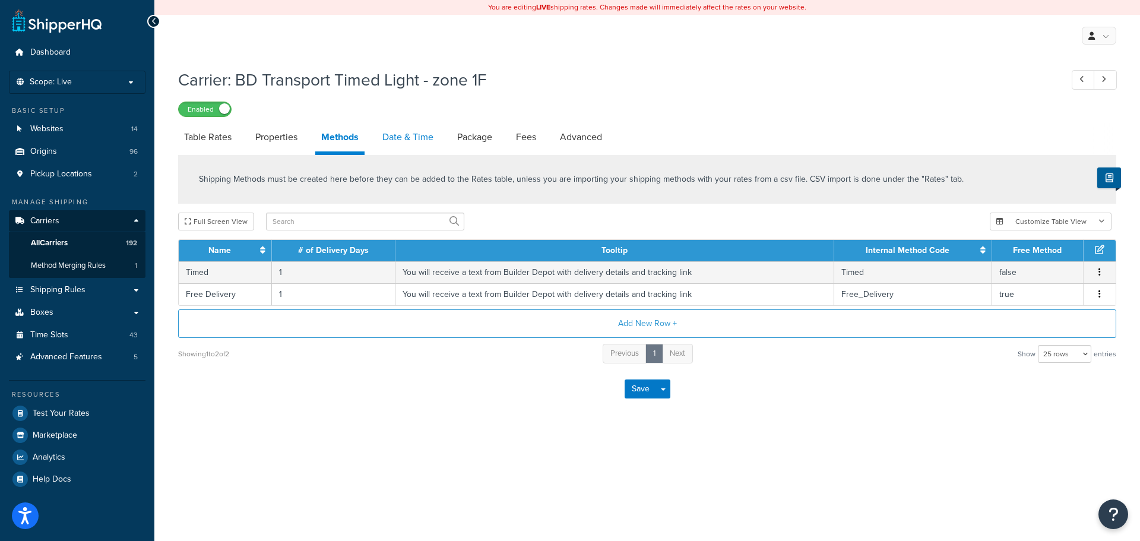
click at [408, 140] on link "Date & Time" at bounding box center [407, 137] width 63 height 28
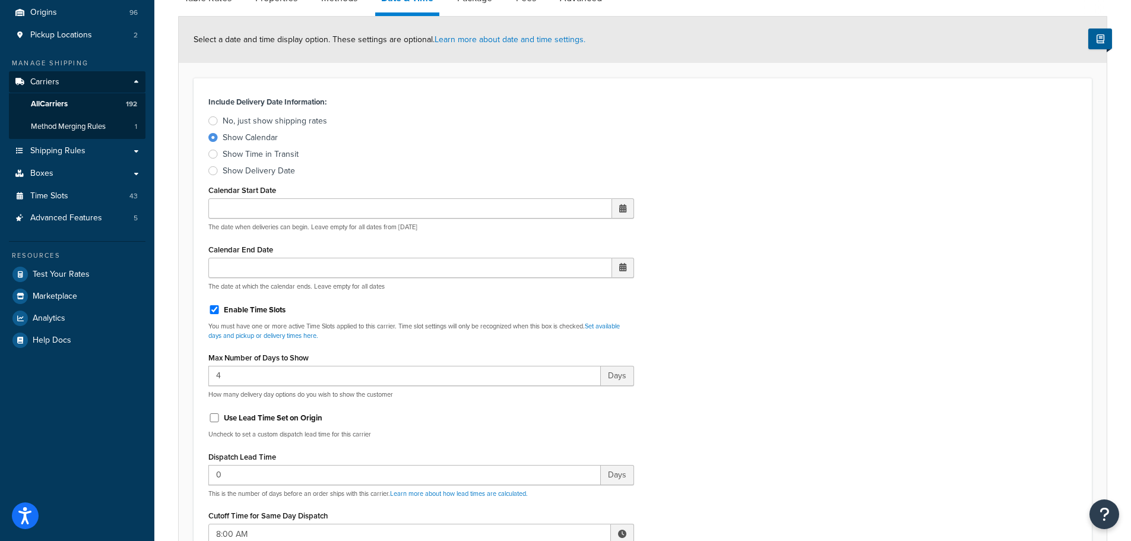
scroll to position [415, 0]
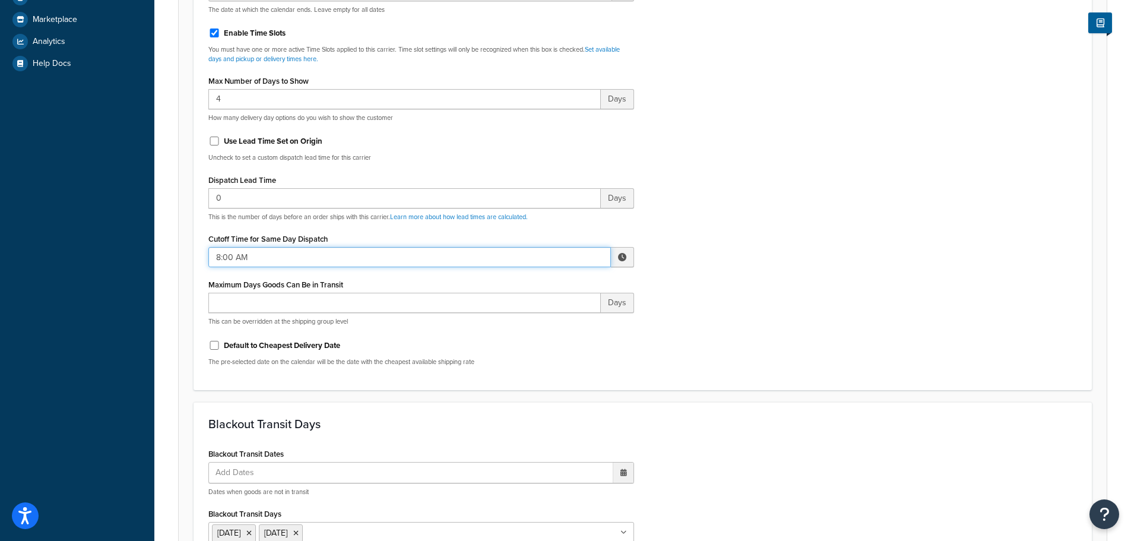
click at [225, 252] on input "8:00 AM" at bounding box center [409, 257] width 402 height 20
click at [540, 278] on span "▲" at bounding box center [535, 283] width 24 height 24
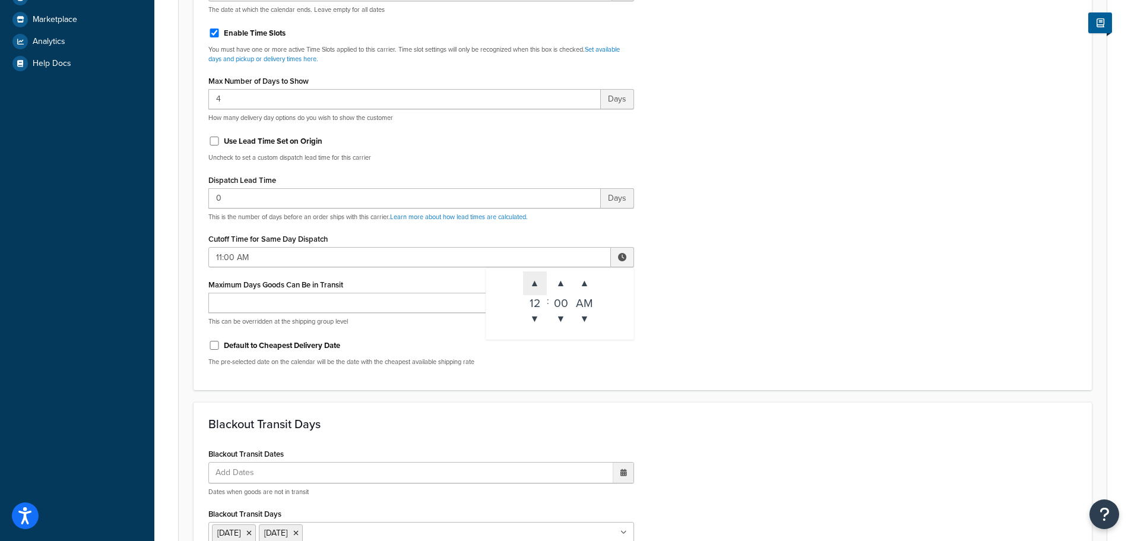
type input "12:00 PM"
click at [799, 296] on div "Include Delivery Date Information: No, just show shipping rates Show Calendar S…" at bounding box center [642, 96] width 886 height 559
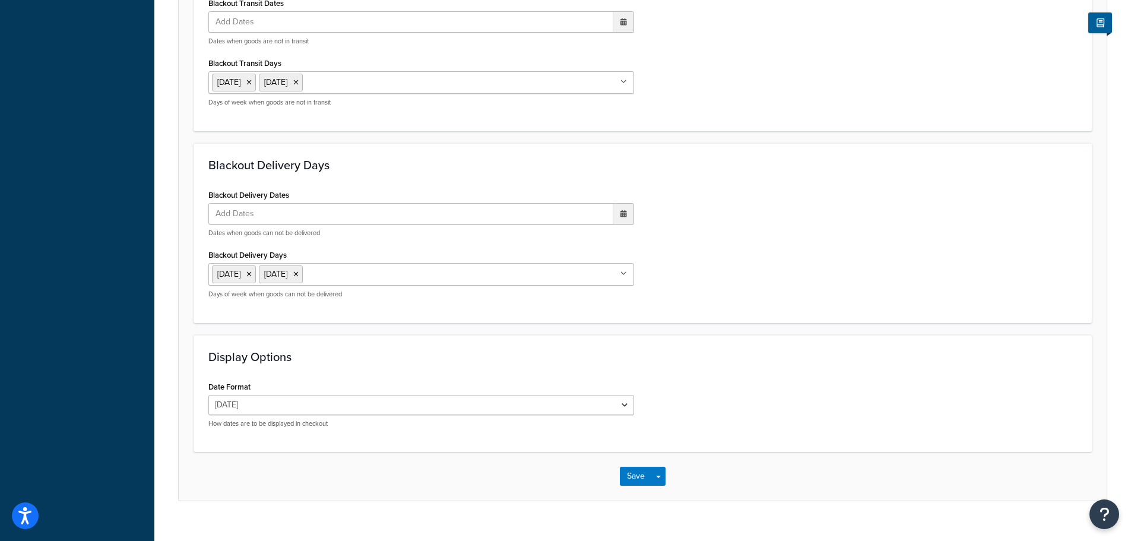
scroll to position [886, 0]
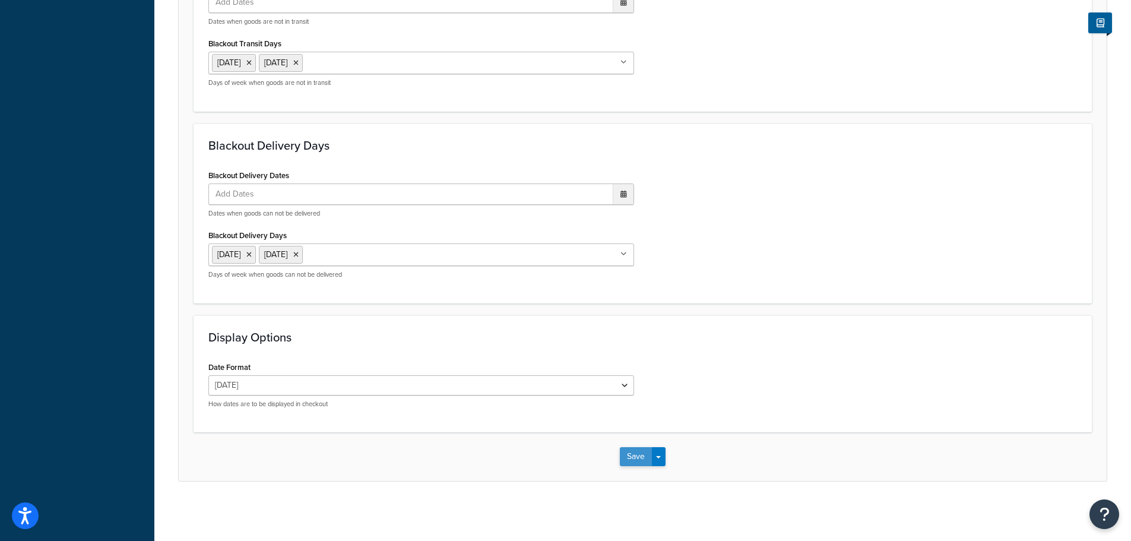
click at [637, 452] on button "Save" at bounding box center [636, 456] width 32 height 19
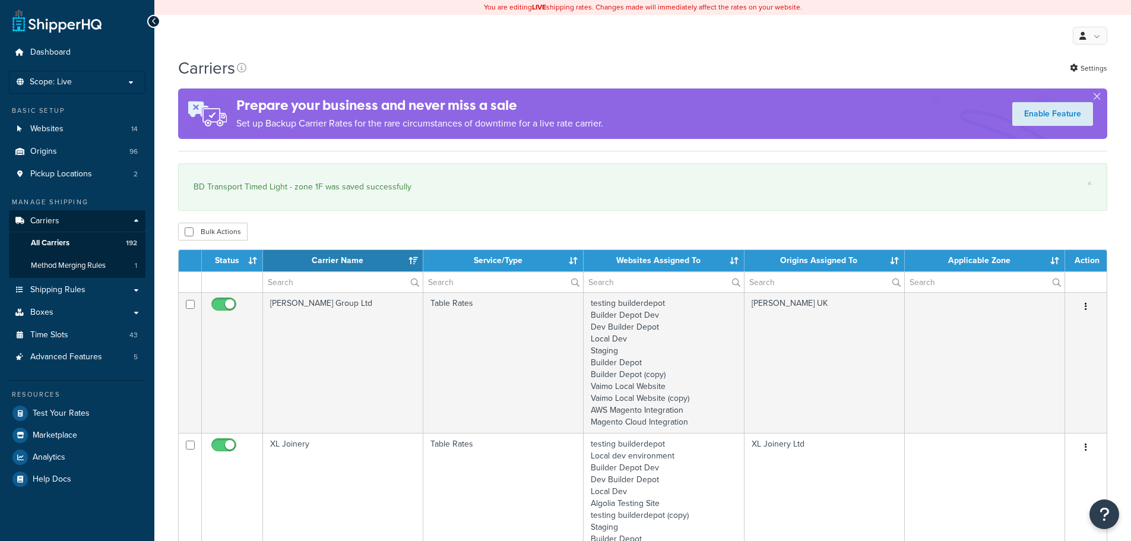
select select "15"
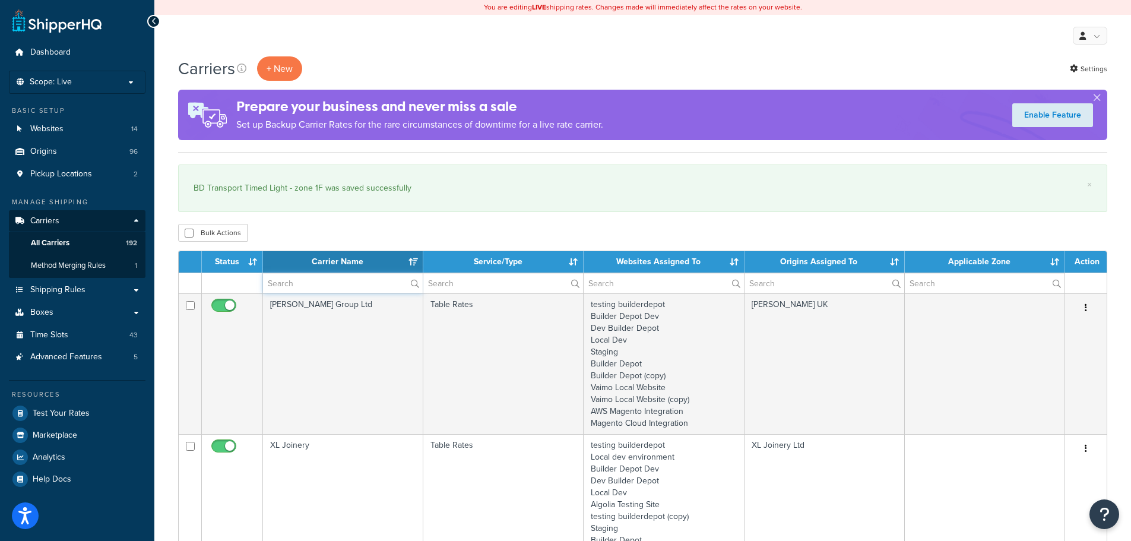
click at [280, 286] on input "text" at bounding box center [343, 283] width 160 height 20
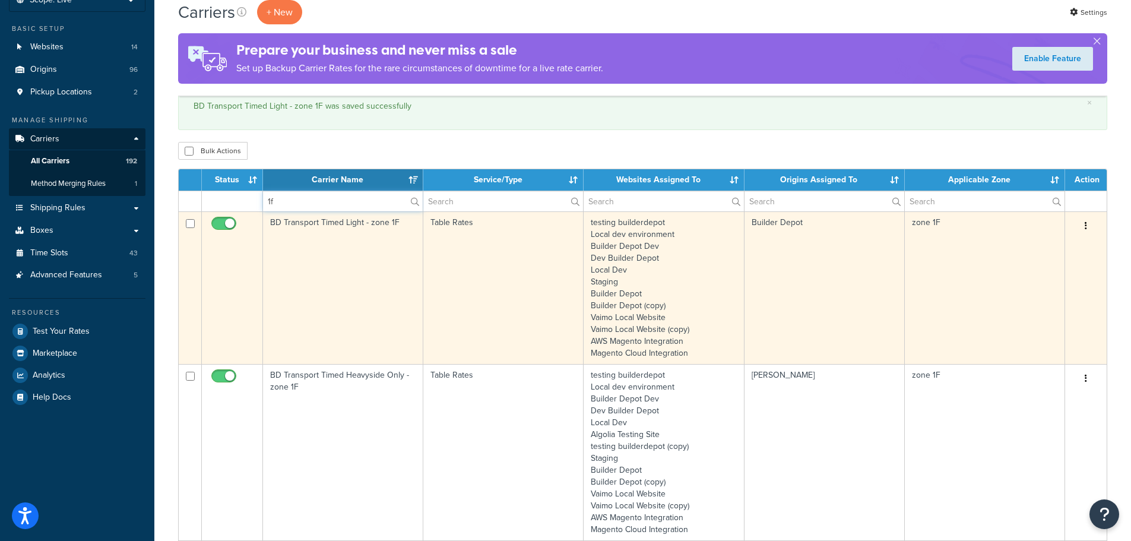
scroll to position [237, 0]
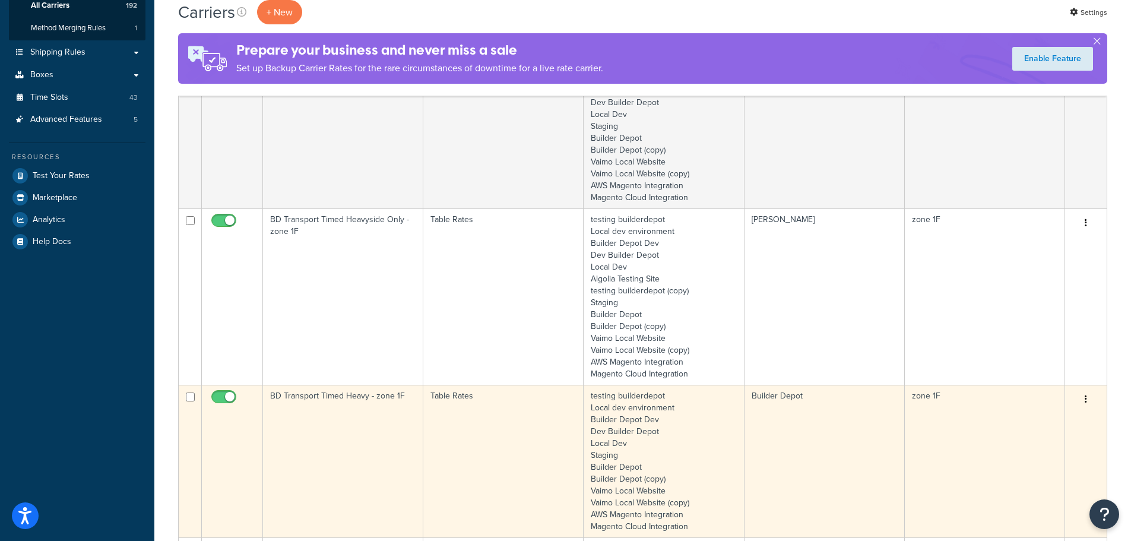
type input "1f"
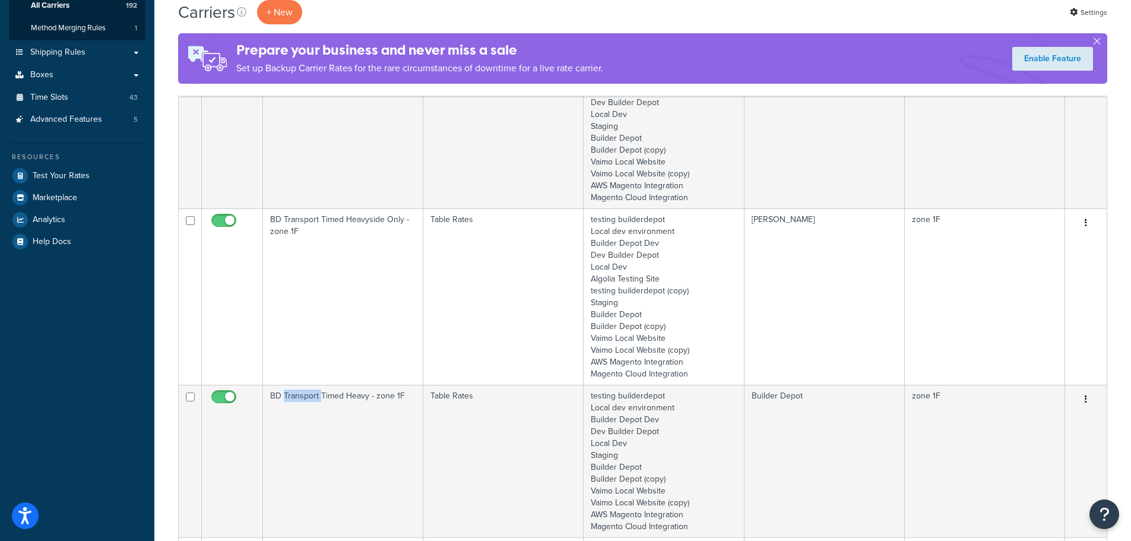
click at [305, 440] on td "BD Transport Timed Heavy - zone 1F" at bounding box center [343, 461] width 160 height 153
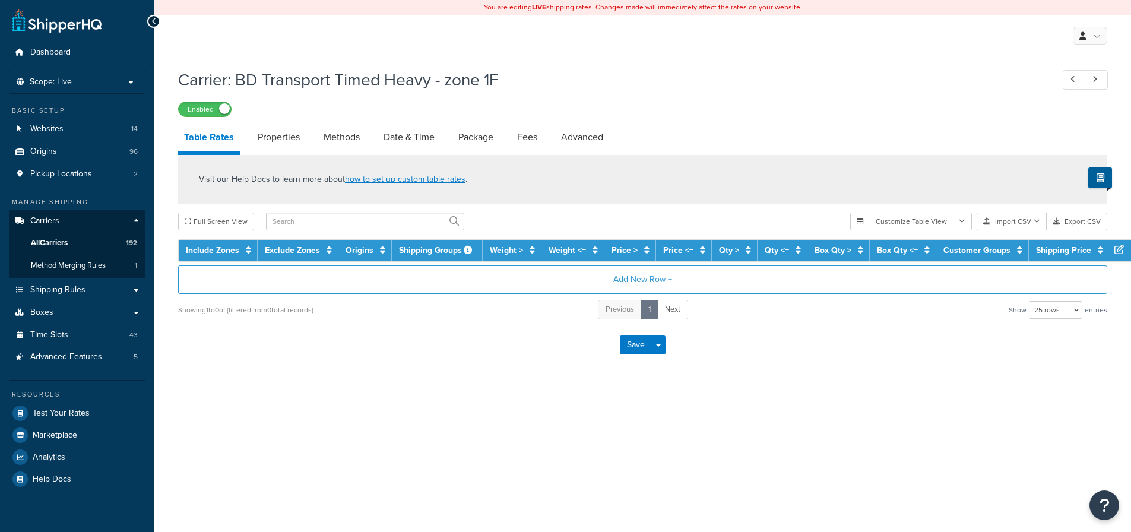
select select "25"
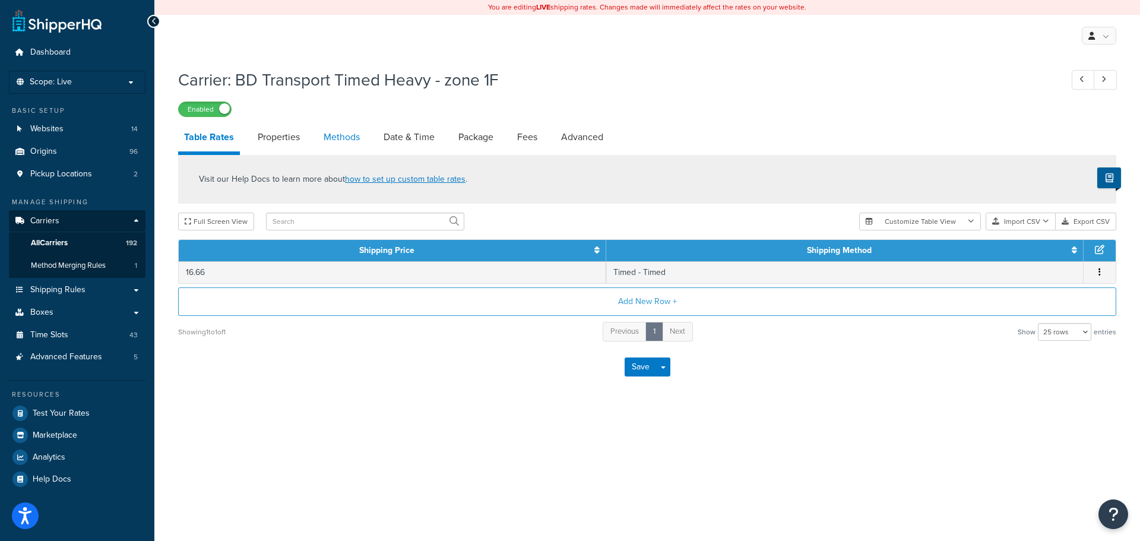
click at [338, 145] on link "Methods" at bounding box center [342, 137] width 48 height 28
select select "25"
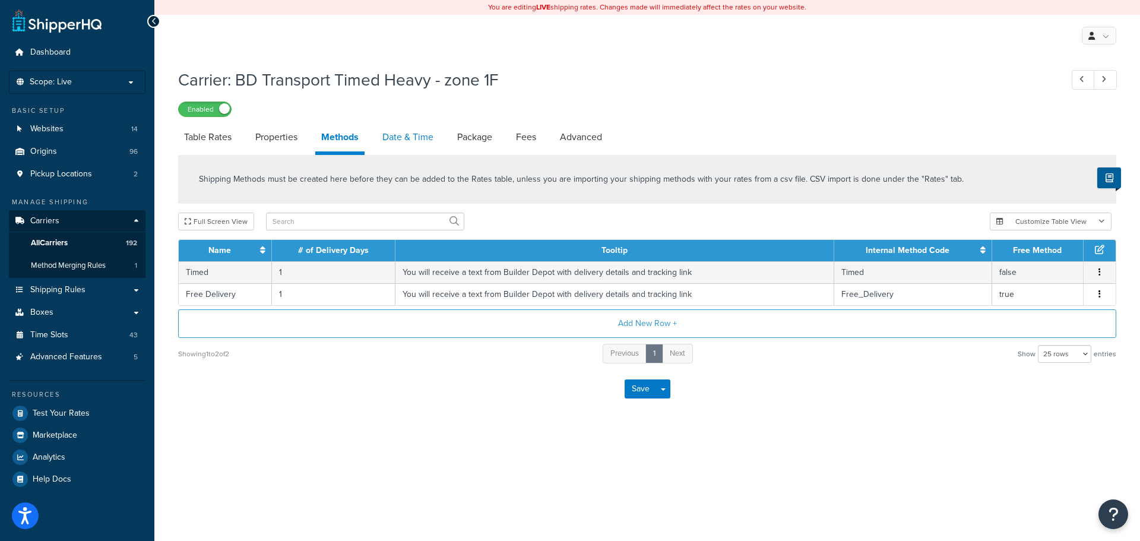
click at [386, 138] on link "Date & Time" at bounding box center [407, 137] width 63 height 28
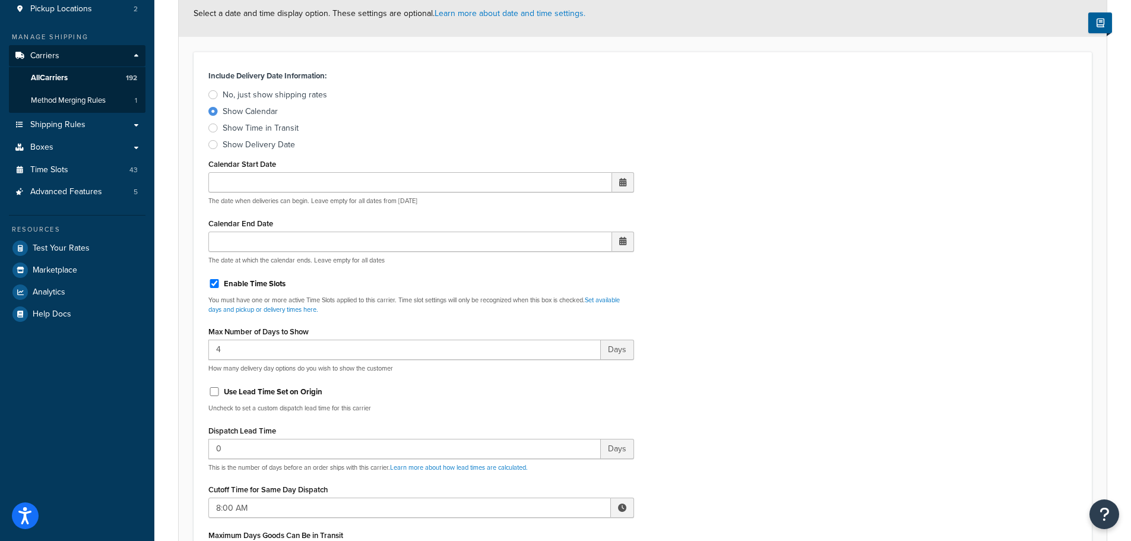
scroll to position [415, 0]
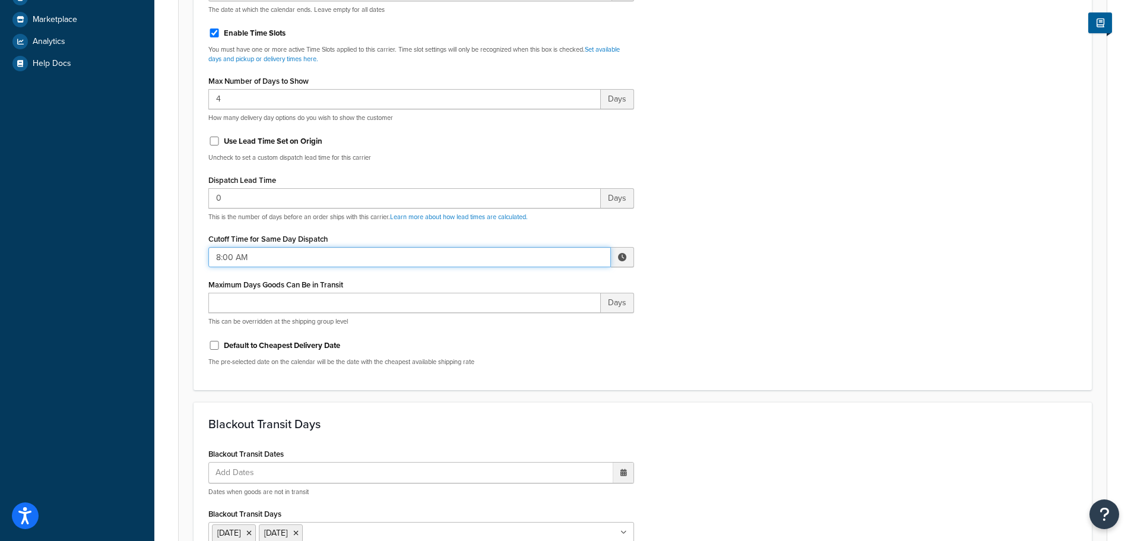
click at [222, 255] on input "8:00 AM" at bounding box center [409, 257] width 402 height 20
click at [527, 273] on span "▲" at bounding box center [535, 283] width 24 height 24
click at [527, 274] on span "▲" at bounding box center [535, 283] width 24 height 24
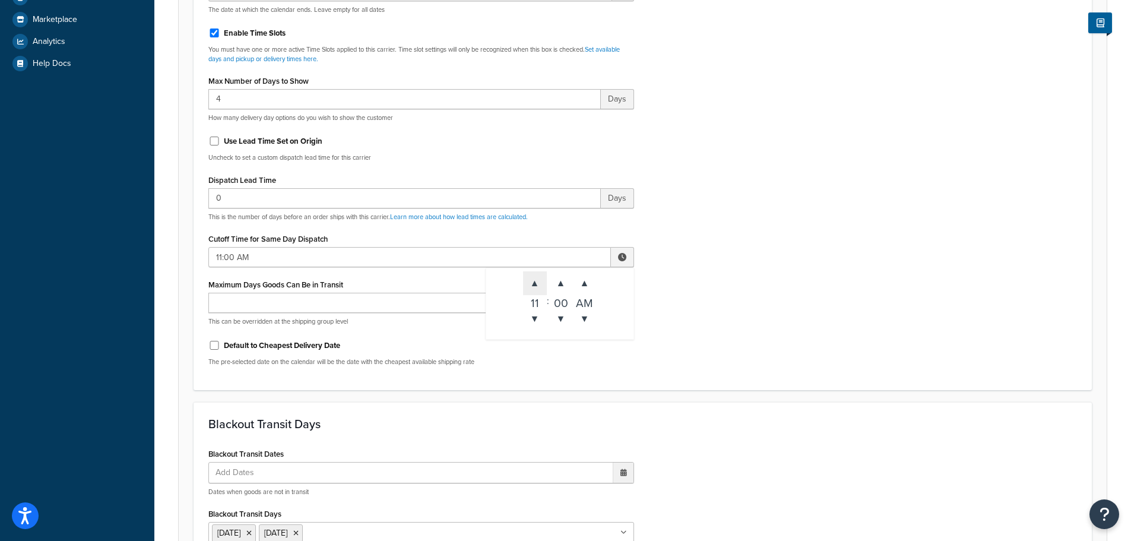
type input "12:00 PM"
click at [802, 300] on div "Include Delivery Date Information: No, just show shipping rates Show Calendar S…" at bounding box center [642, 96] width 886 height 559
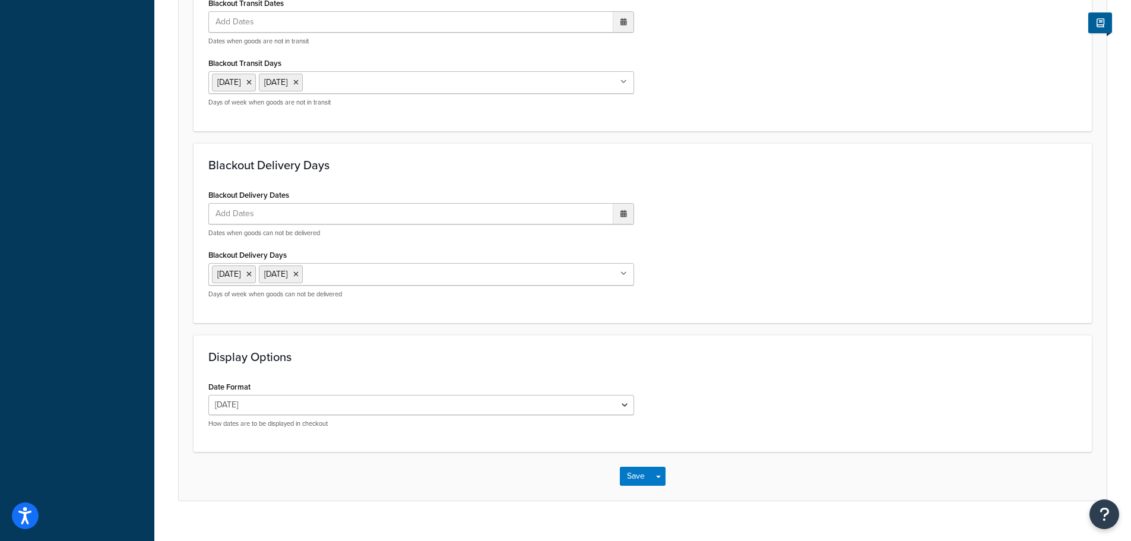
scroll to position [886, 0]
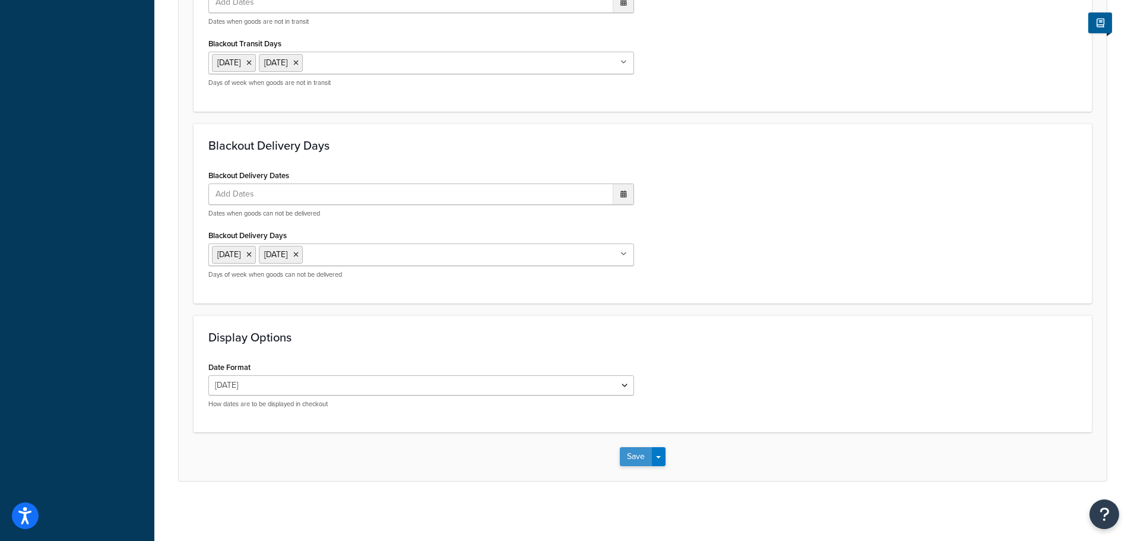
click at [627, 457] on button "Save" at bounding box center [636, 456] width 32 height 19
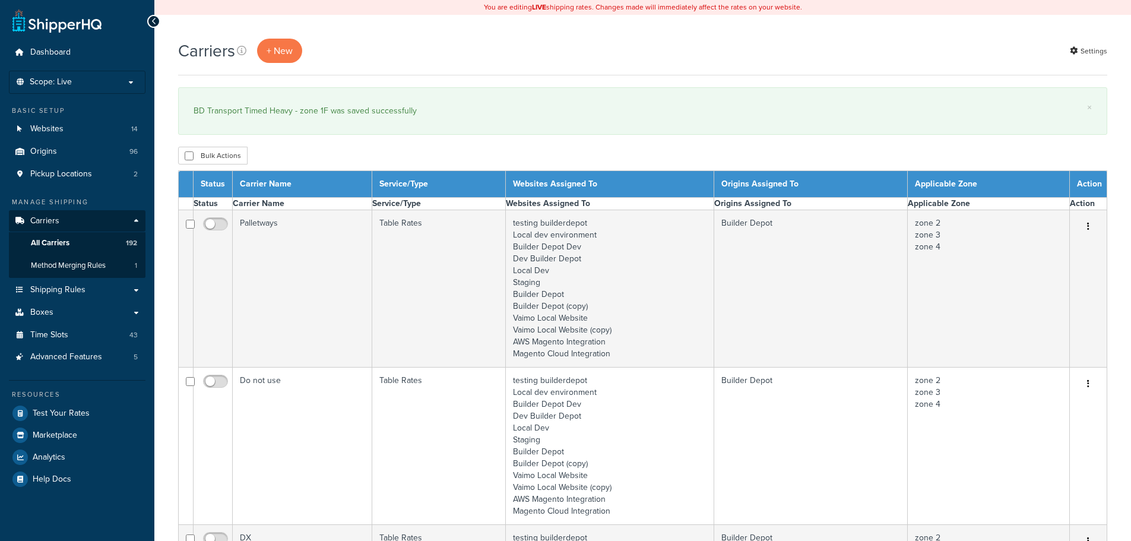
select select "15"
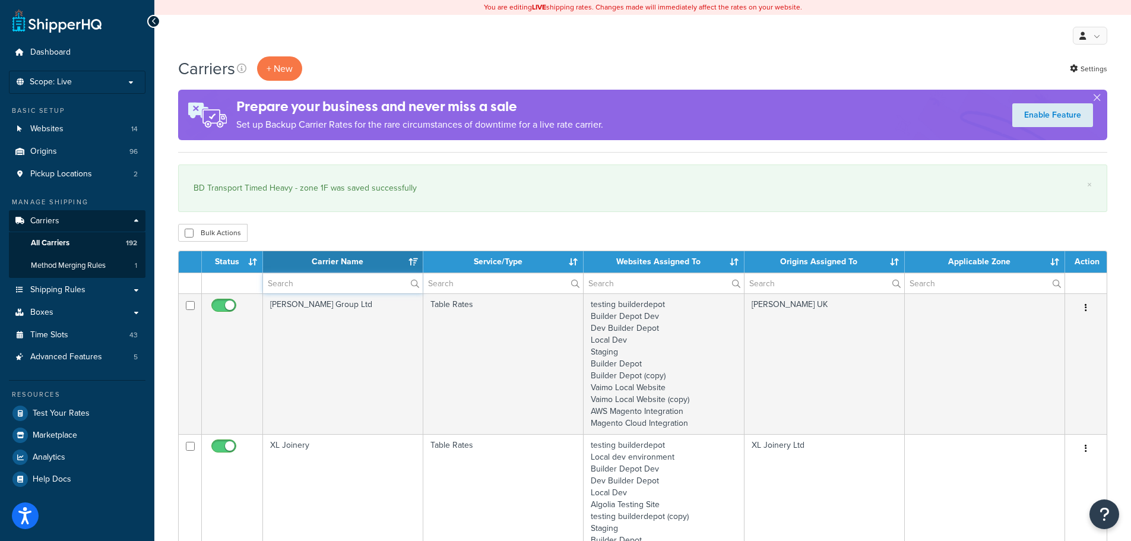
click at [290, 285] on input "text" at bounding box center [343, 283] width 160 height 20
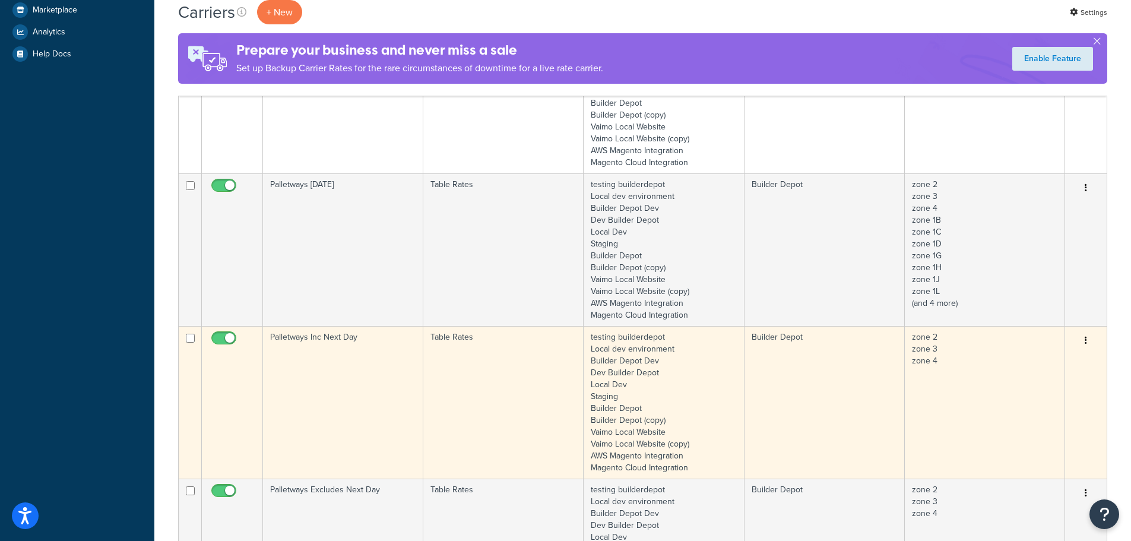
scroll to position [534, 0]
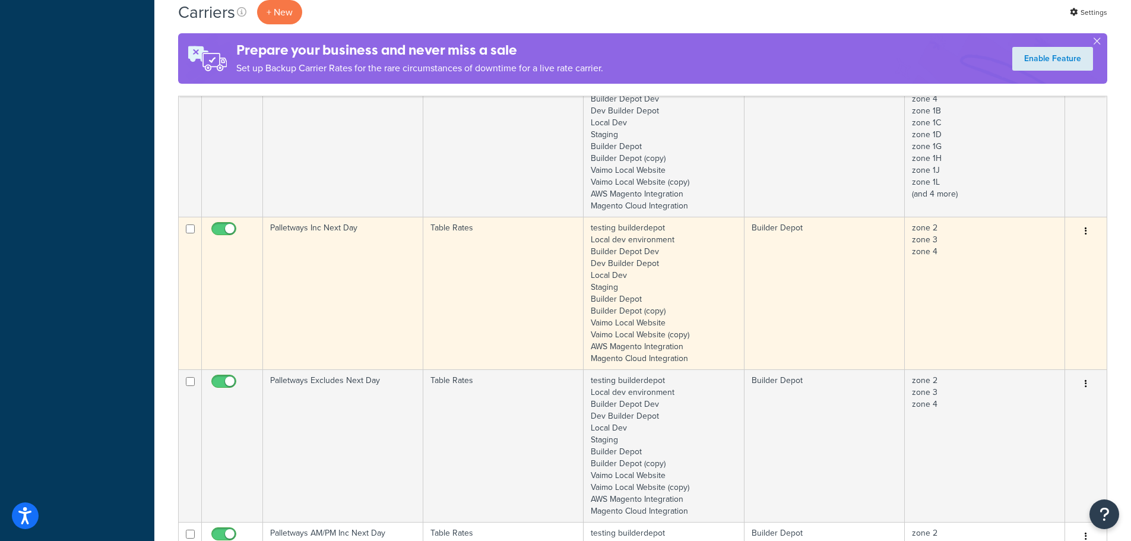
type input "pall"
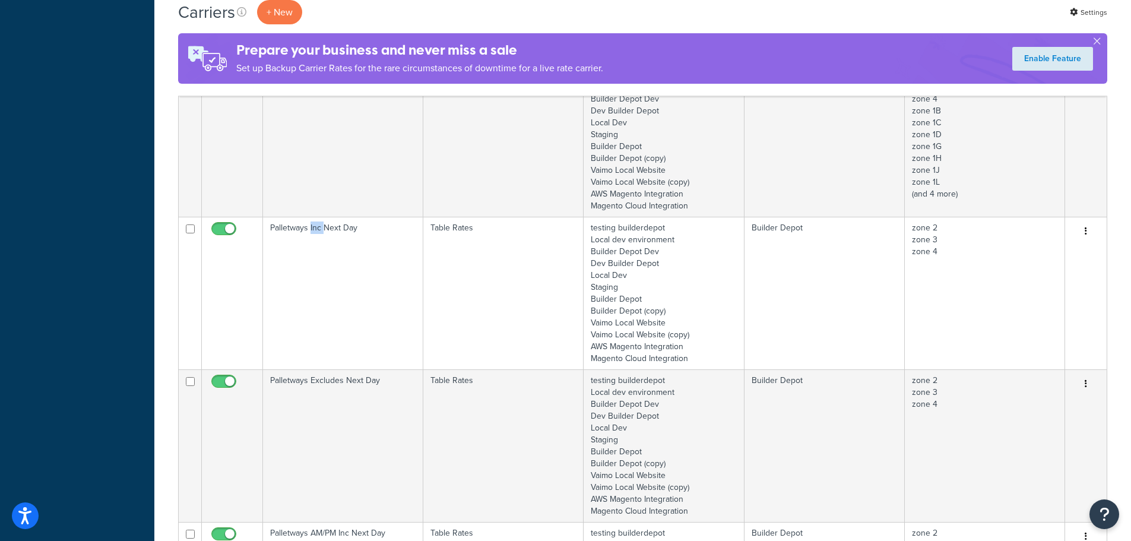
click at [315, 285] on td "Palletways Inc Next Day" at bounding box center [343, 293] width 160 height 153
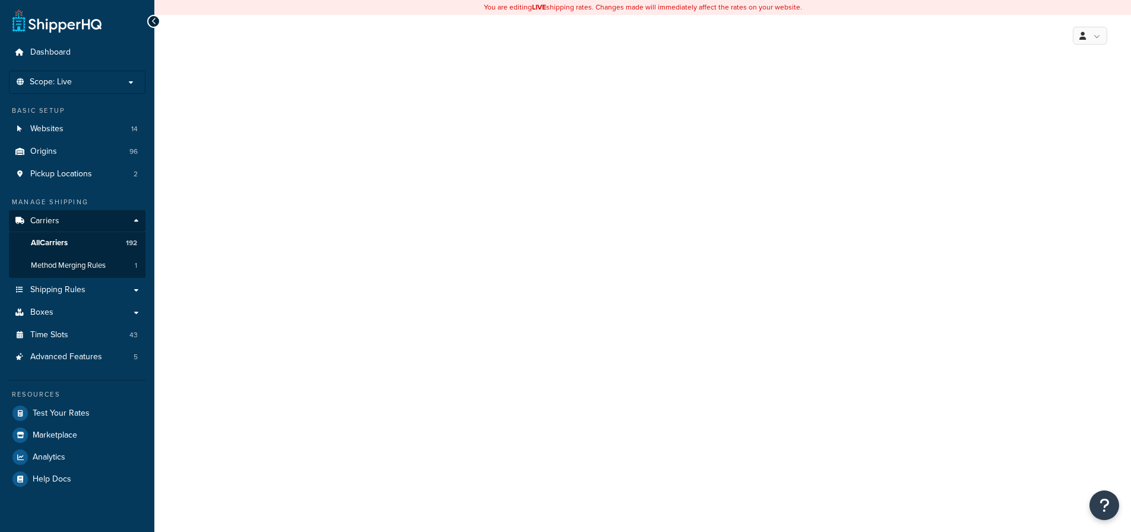
select select "25"
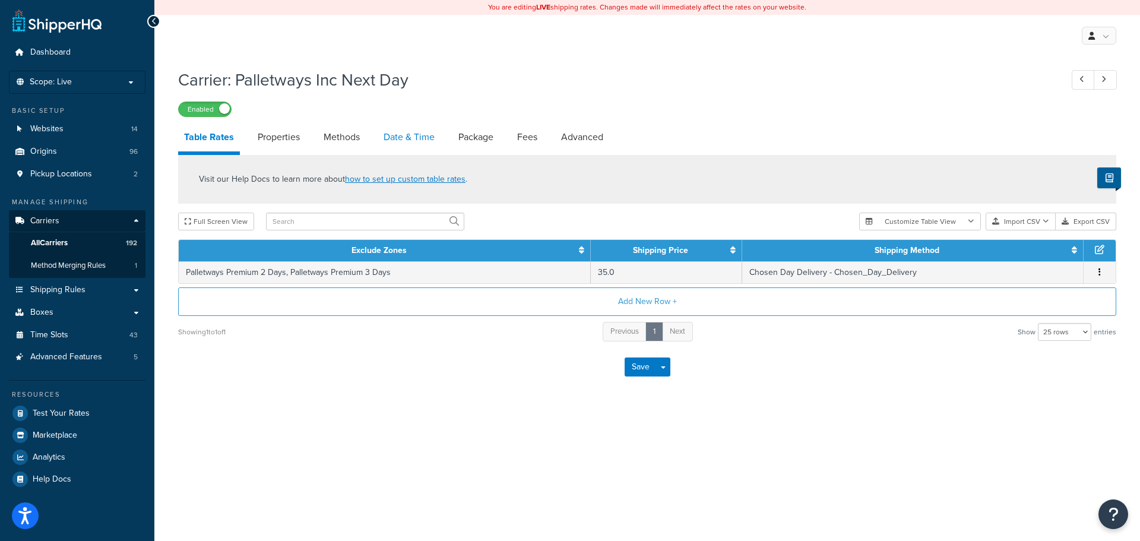
click at [402, 139] on link "Date & Time" at bounding box center [408, 137] width 63 height 28
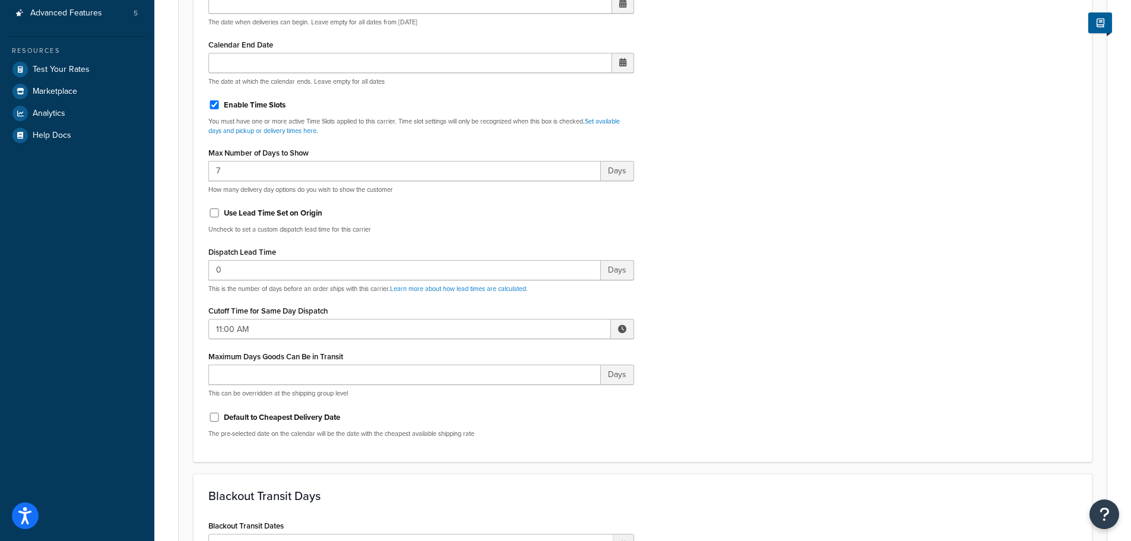
scroll to position [356, 0]
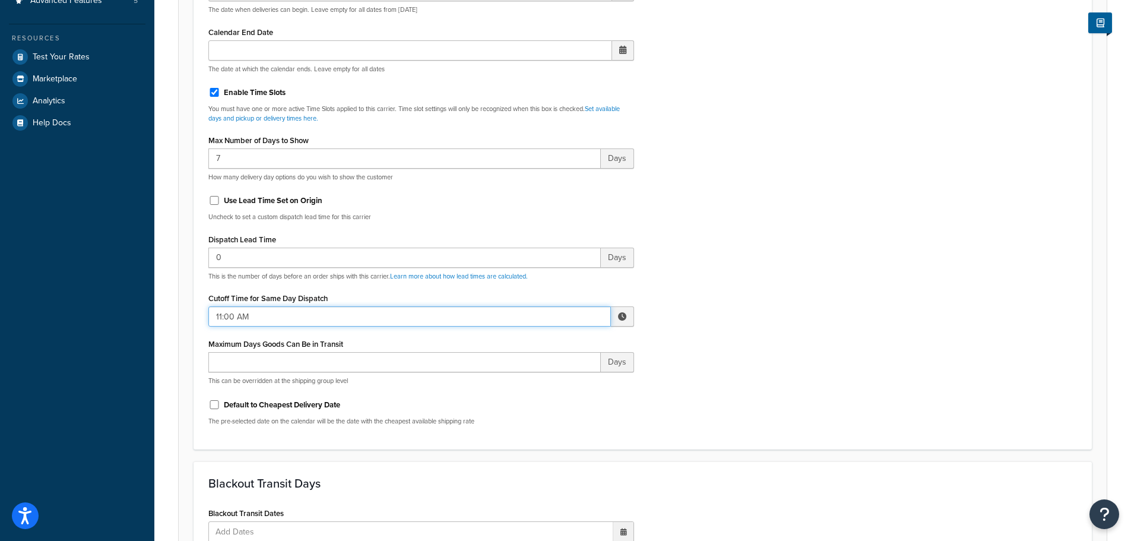
click at [266, 321] on input "11:00 AM" at bounding box center [409, 316] width 402 height 20
click at [531, 345] on span "▲" at bounding box center [535, 343] width 24 height 24
click at [537, 385] on span "▼" at bounding box center [535, 378] width 24 height 24
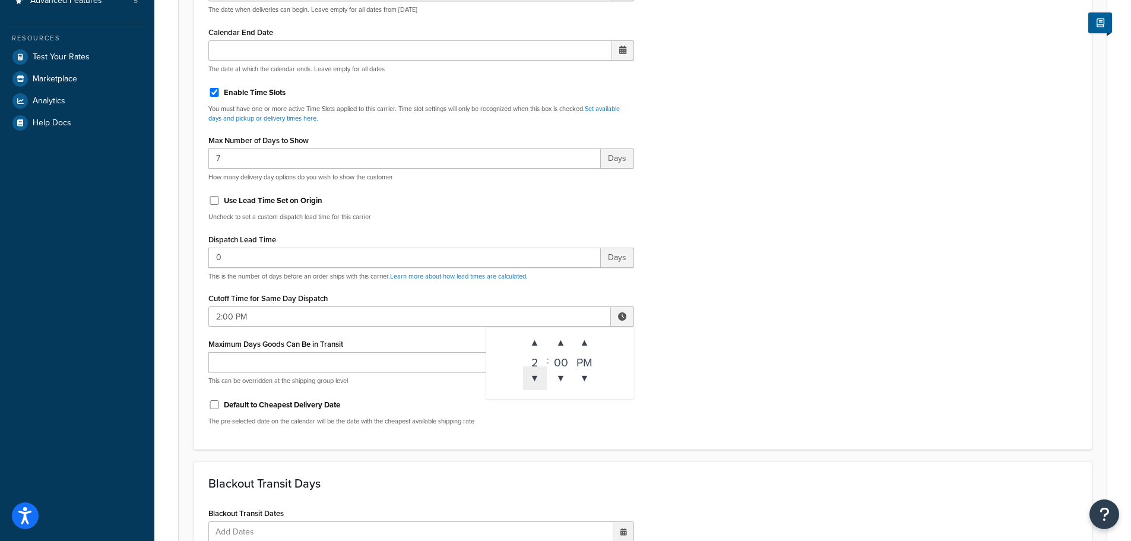
type input "1:00 PM"
click at [857, 370] on div "Include Delivery Date Information: No, just show shipping rates Show Calendar S…" at bounding box center [642, 155] width 886 height 559
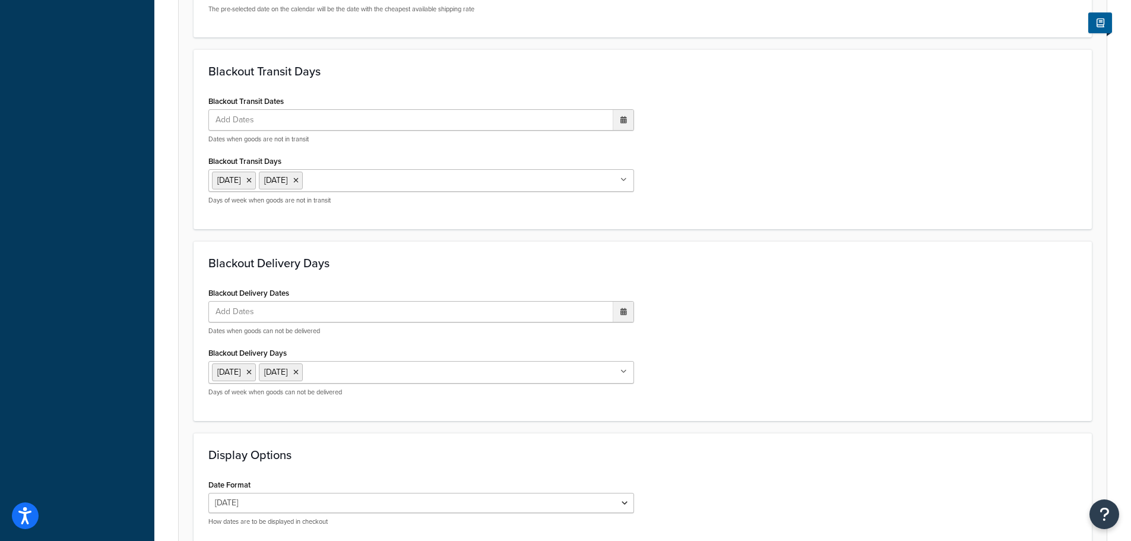
scroll to position [886, 0]
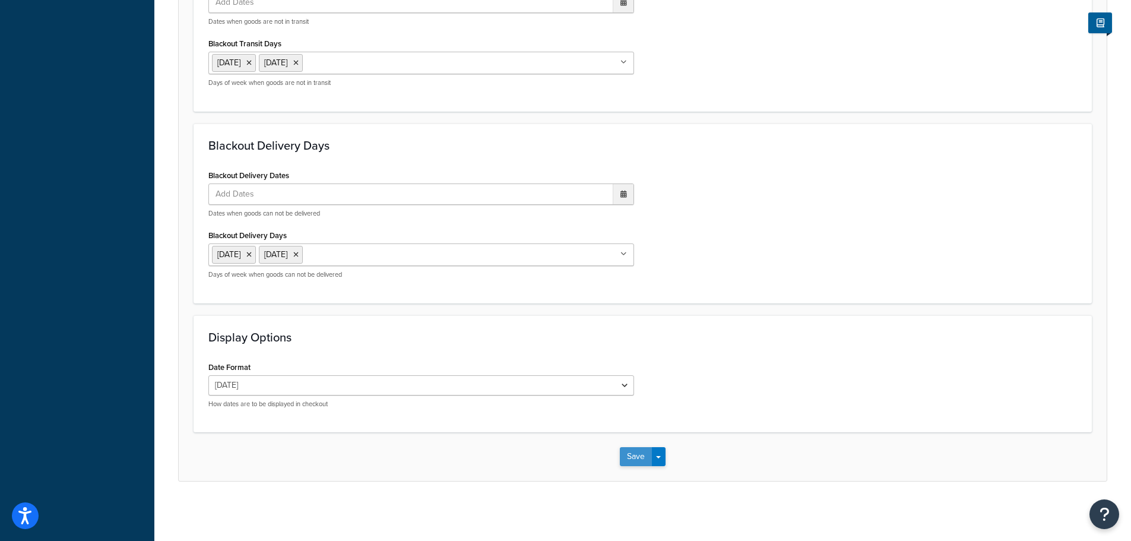
click at [637, 448] on button "Save" at bounding box center [636, 456] width 32 height 19
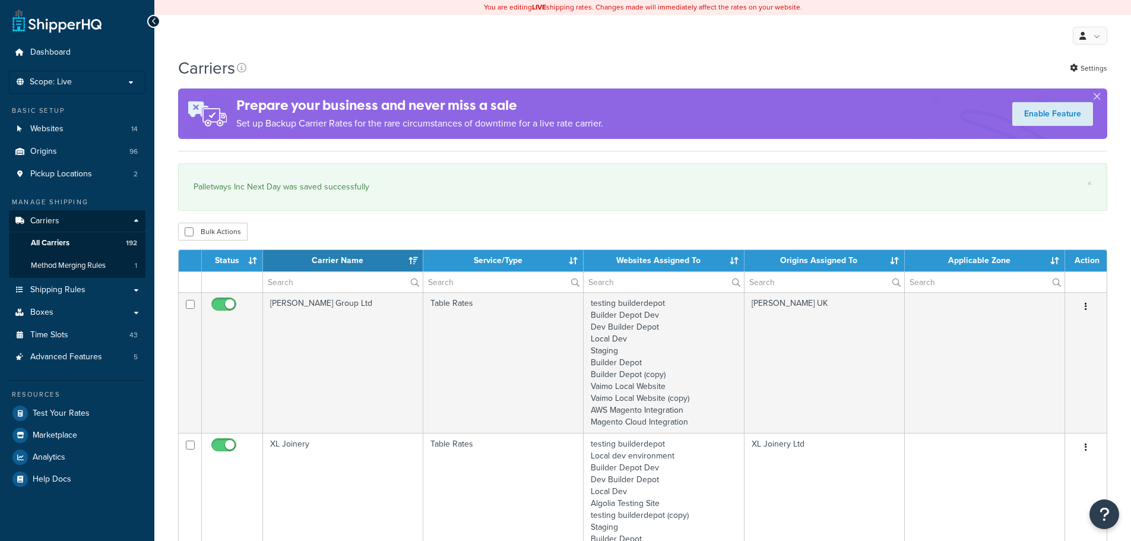
select select "15"
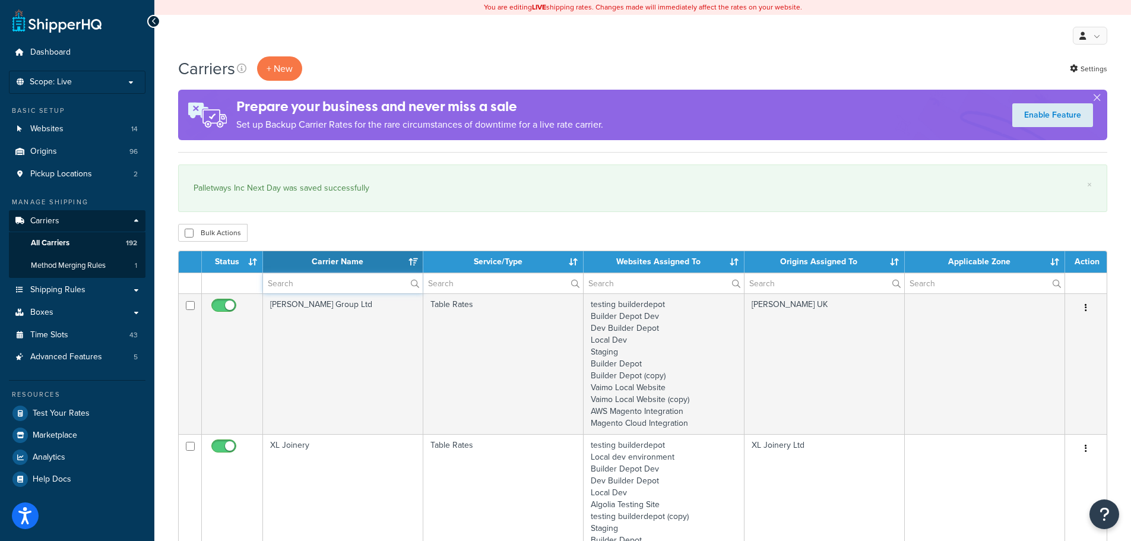
click at [282, 278] on input "text" at bounding box center [343, 283] width 160 height 20
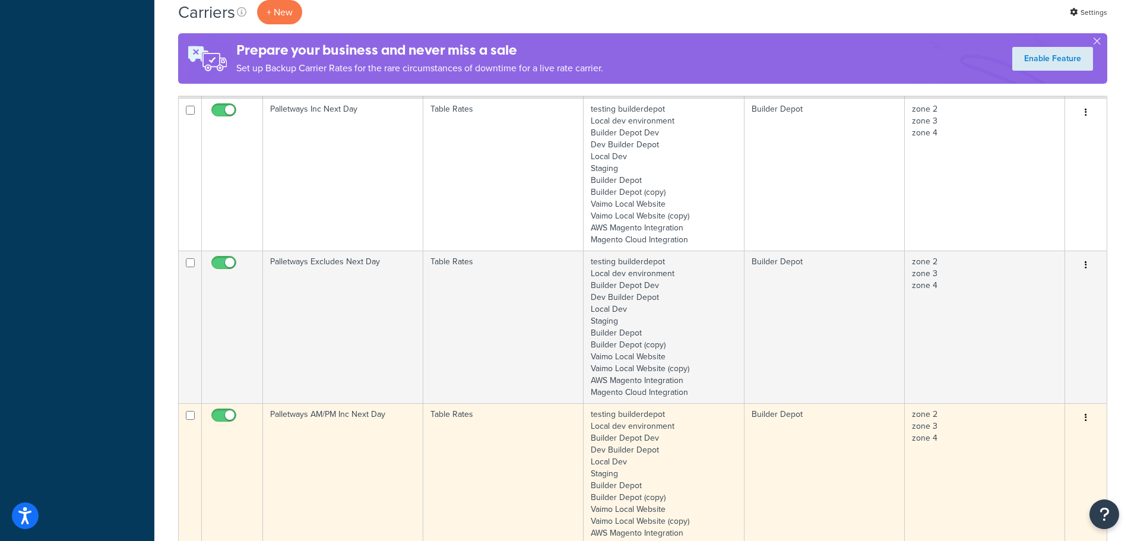
scroll to position [712, 0]
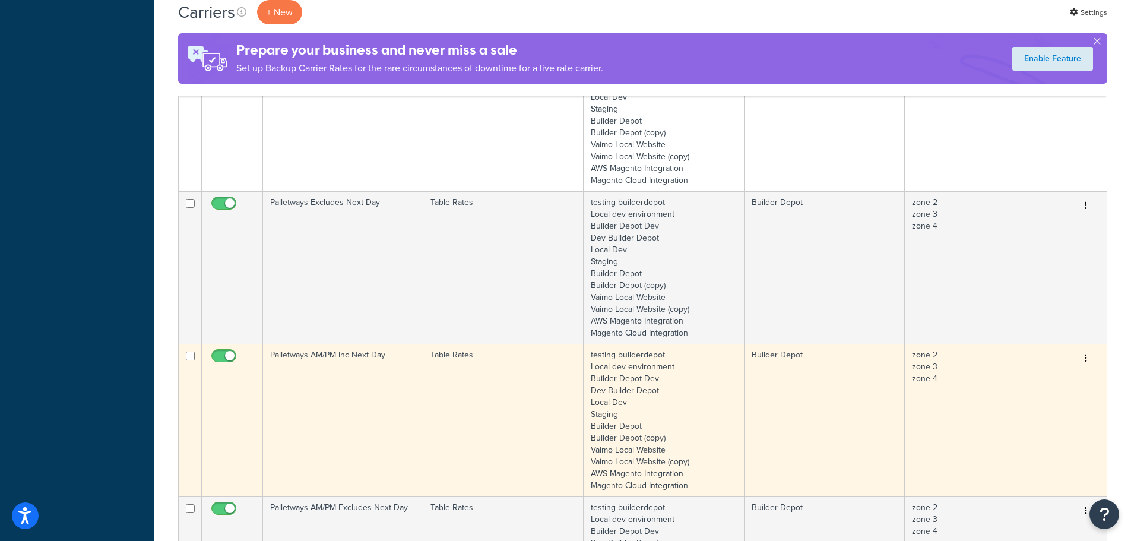
type input "pall"
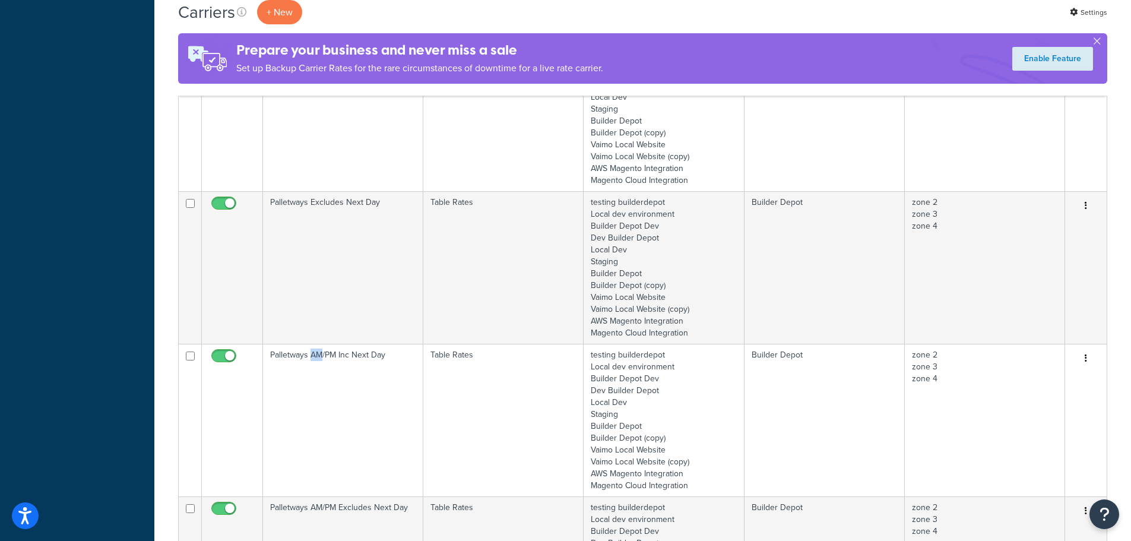
click at [310, 399] on td "Palletways AM/PM Inc Next Day" at bounding box center [343, 420] width 160 height 153
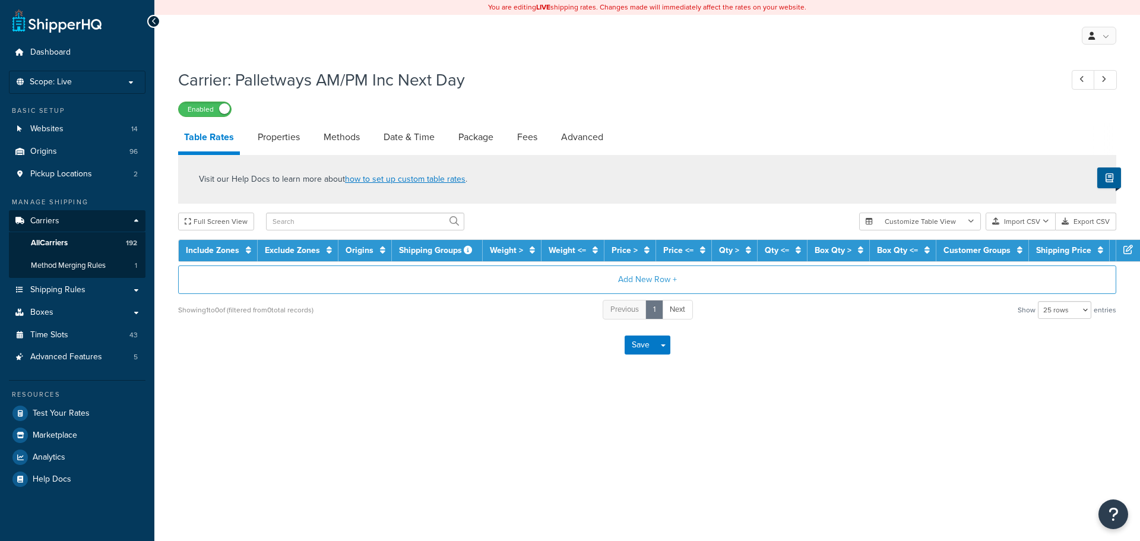
select select "25"
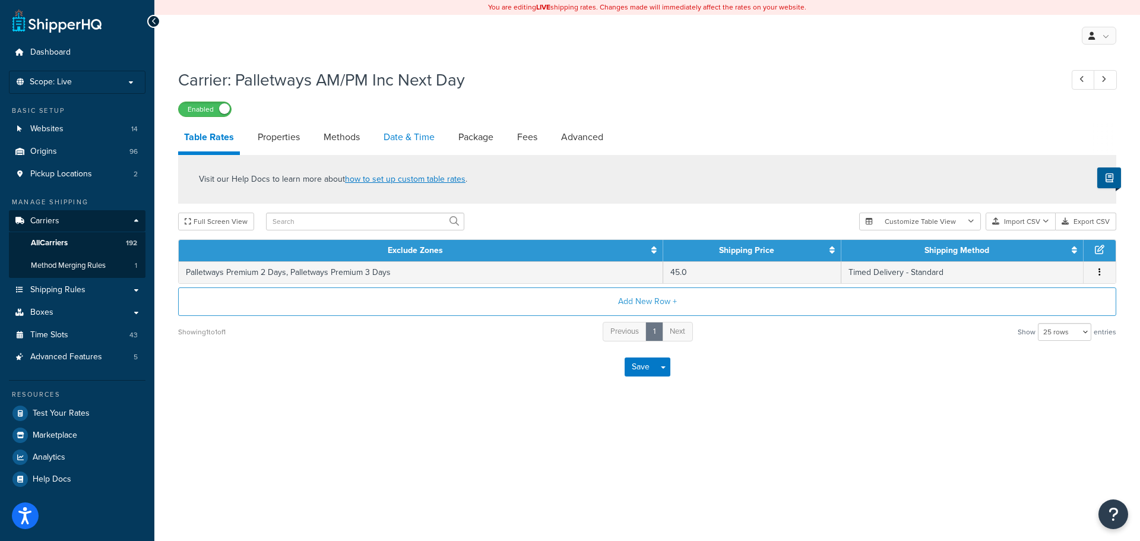
click at [420, 132] on link "Date & Time" at bounding box center [408, 137] width 63 height 28
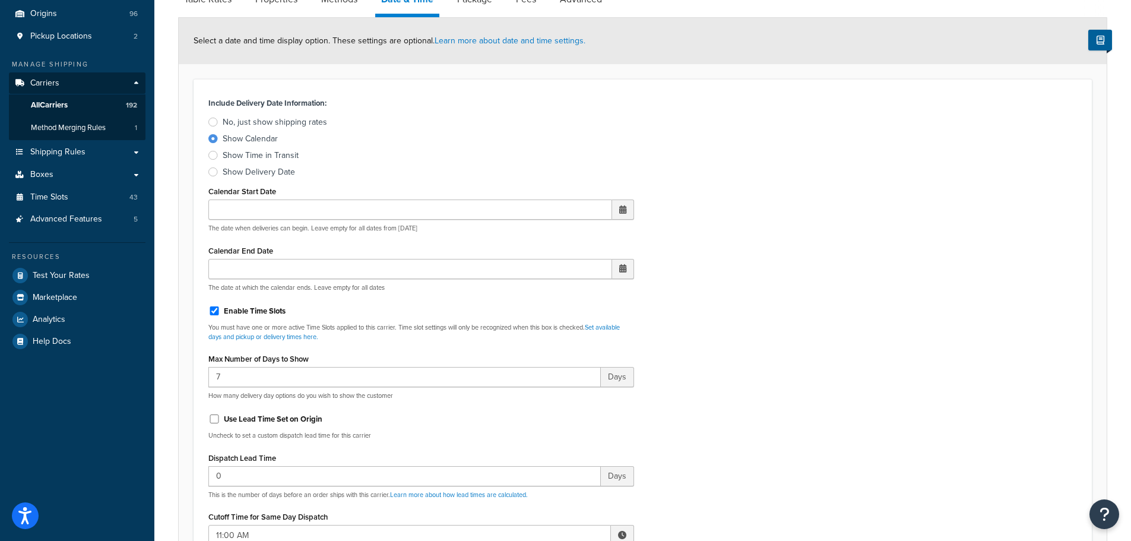
scroll to position [297, 0]
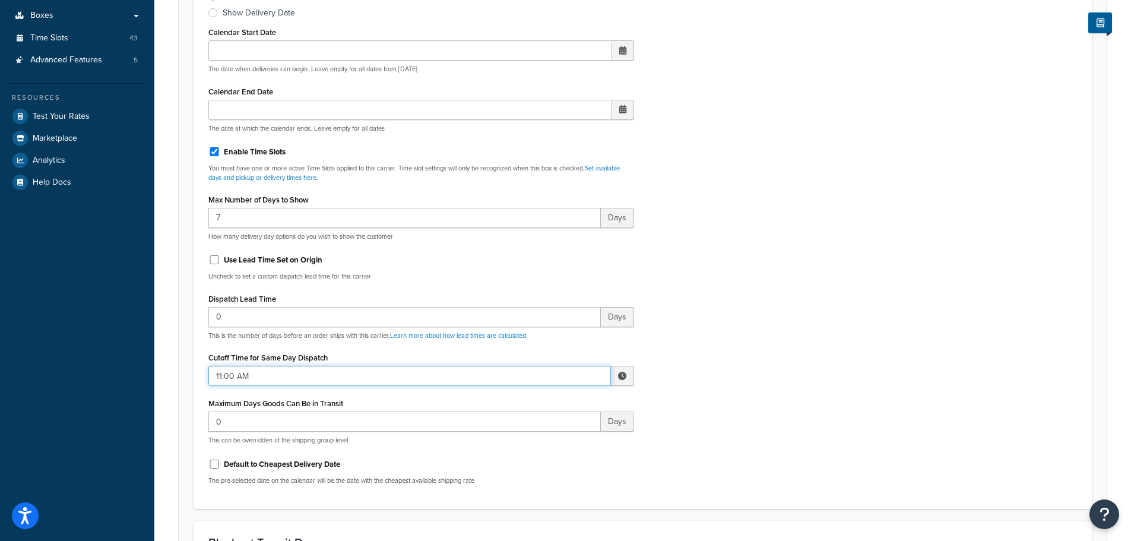
click at [226, 370] on input "11:00 AM" at bounding box center [409, 376] width 402 height 20
click at [528, 405] on span "▲" at bounding box center [535, 402] width 24 height 24
click at [540, 433] on span "▼" at bounding box center [535, 438] width 24 height 24
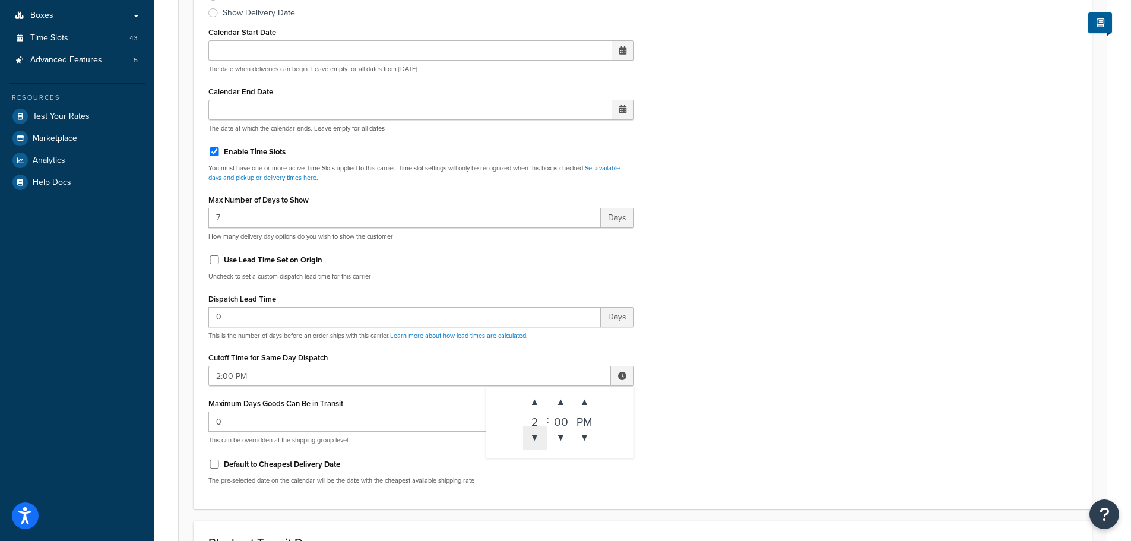
type input "1:00 PM"
click at [818, 394] on div "Include Delivery Date Information: No, just show shipping rates Show Calendar S…" at bounding box center [642, 214] width 886 height 559
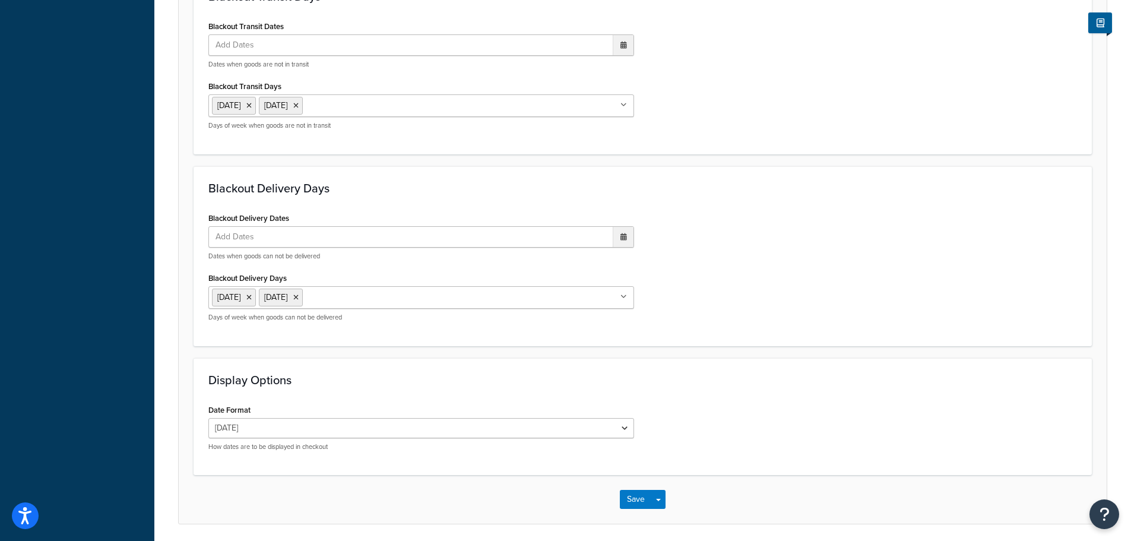
scroll to position [886, 0]
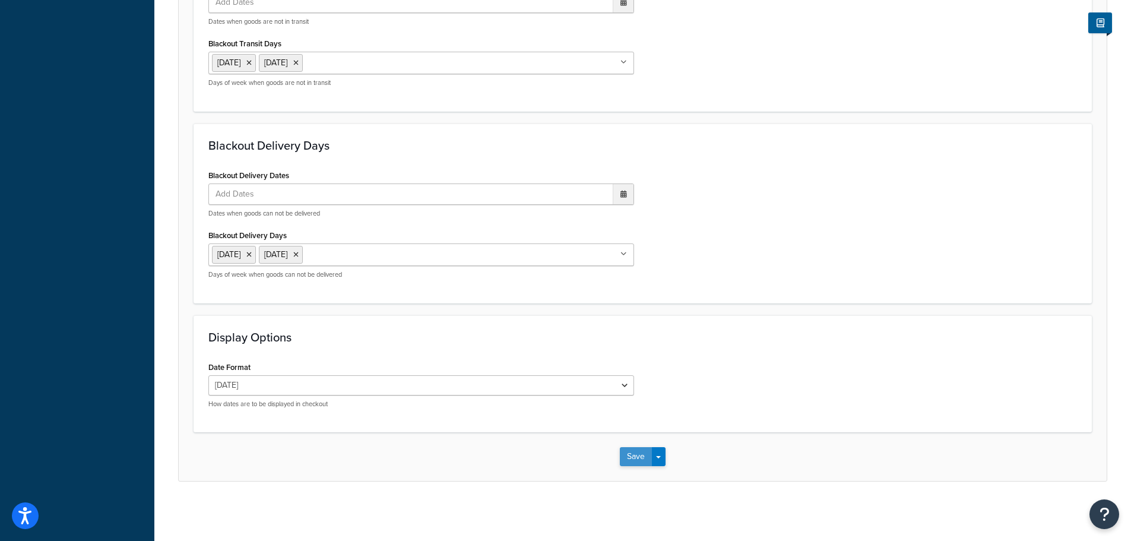
click at [633, 454] on button "Save" at bounding box center [636, 456] width 32 height 19
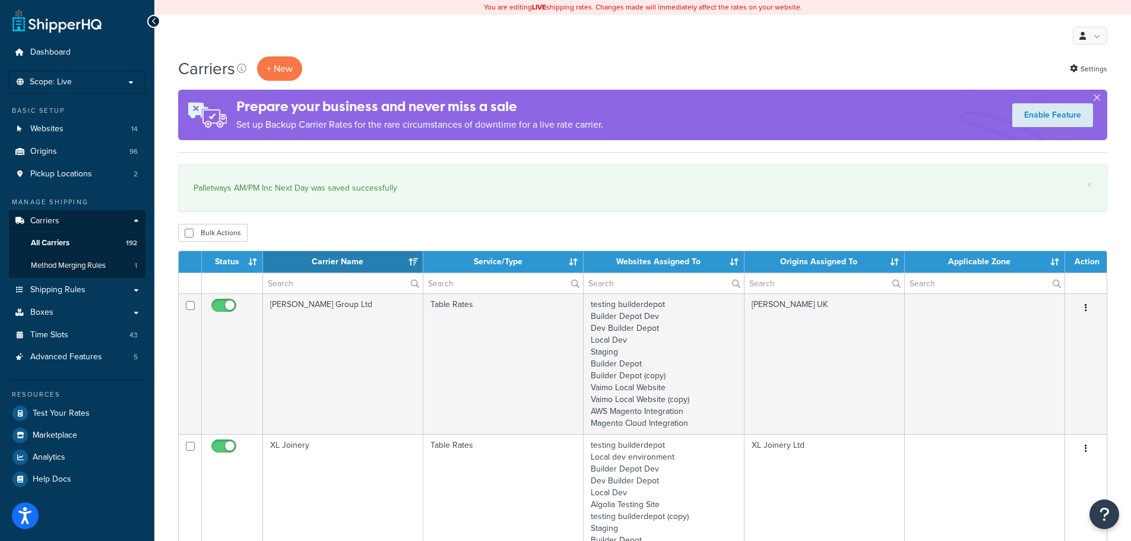
select select "15"
